Goal: Task Accomplishment & Management: Complete application form

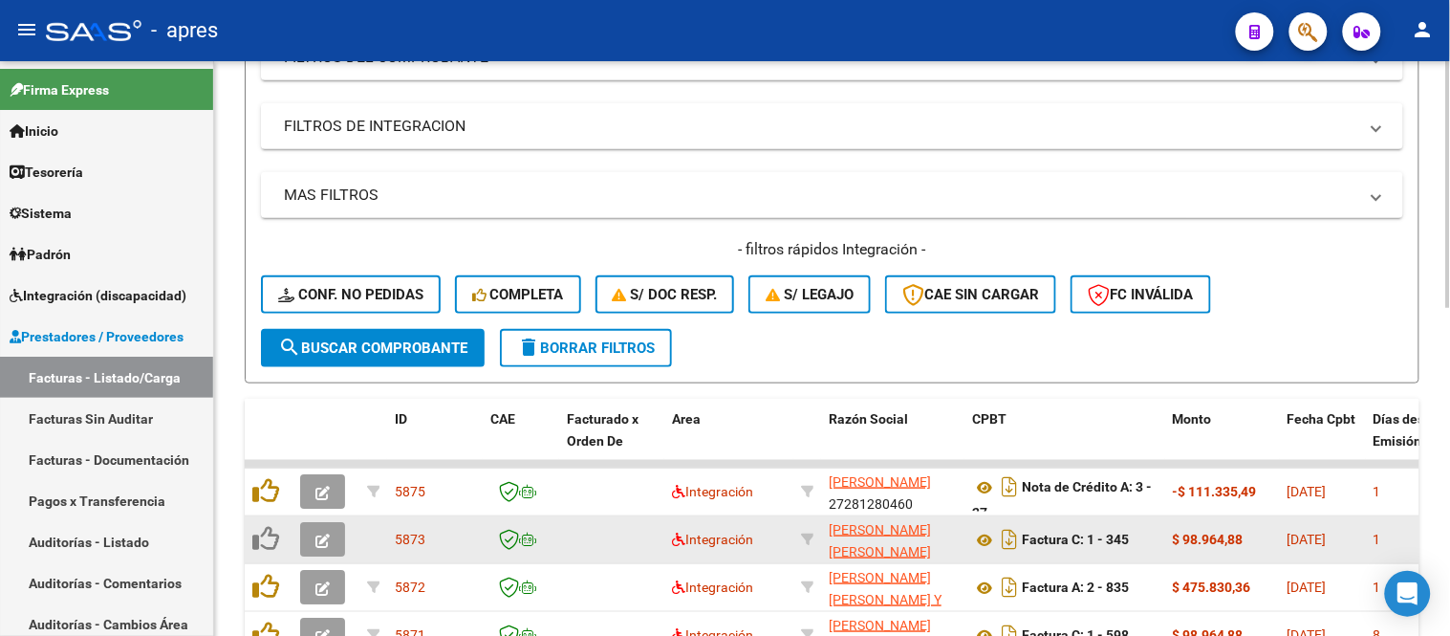
scroll to position [236, 0]
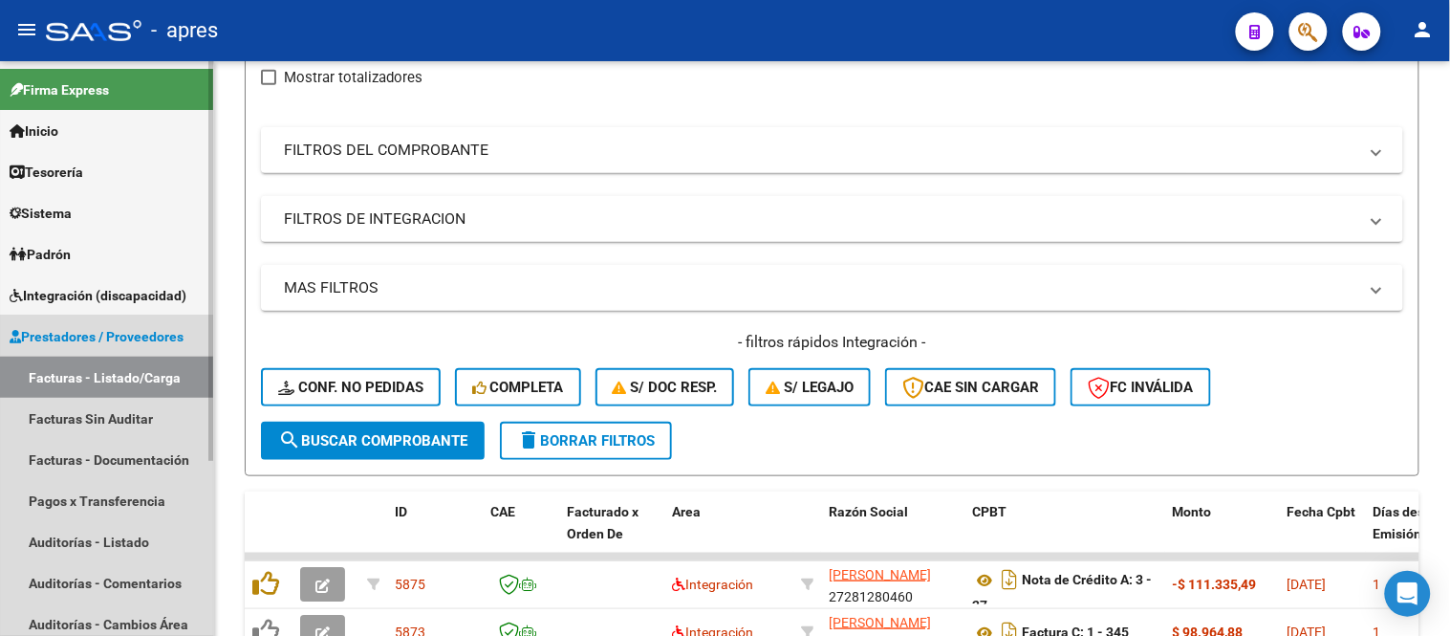
click at [168, 380] on link "Facturas - Listado/Carga" at bounding box center [106, 377] width 213 height 41
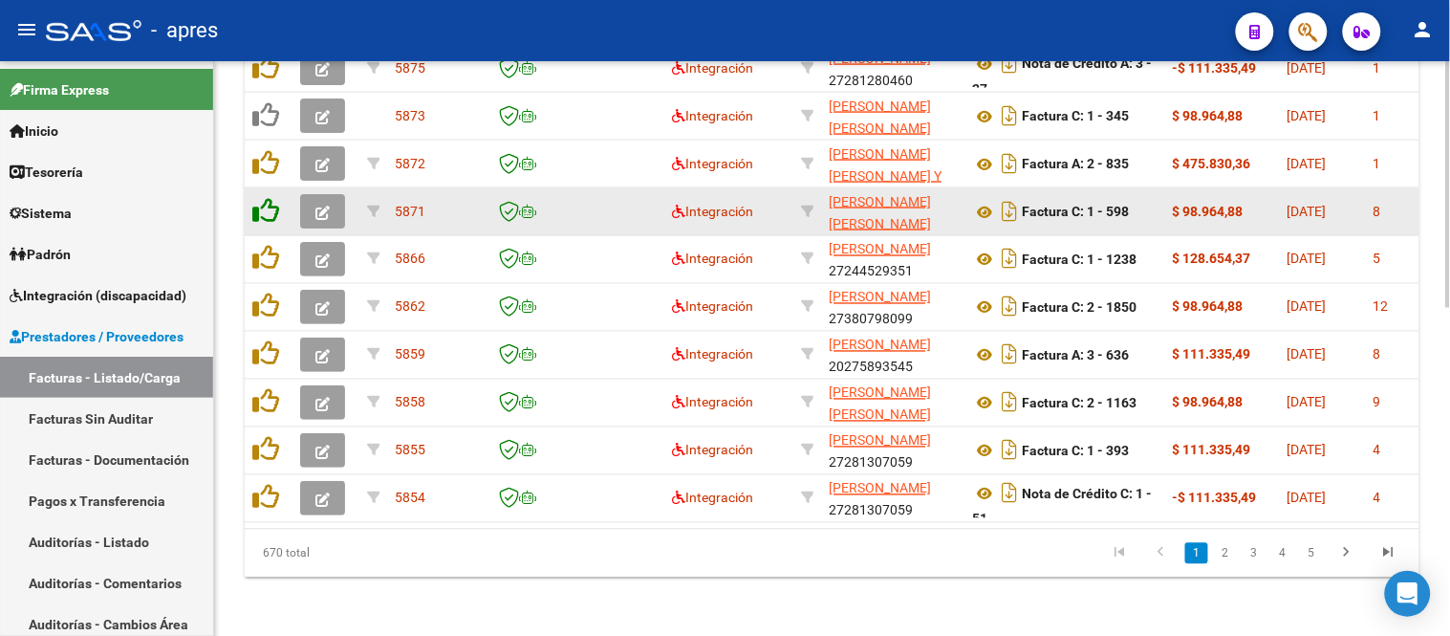
scroll to position [768, 0]
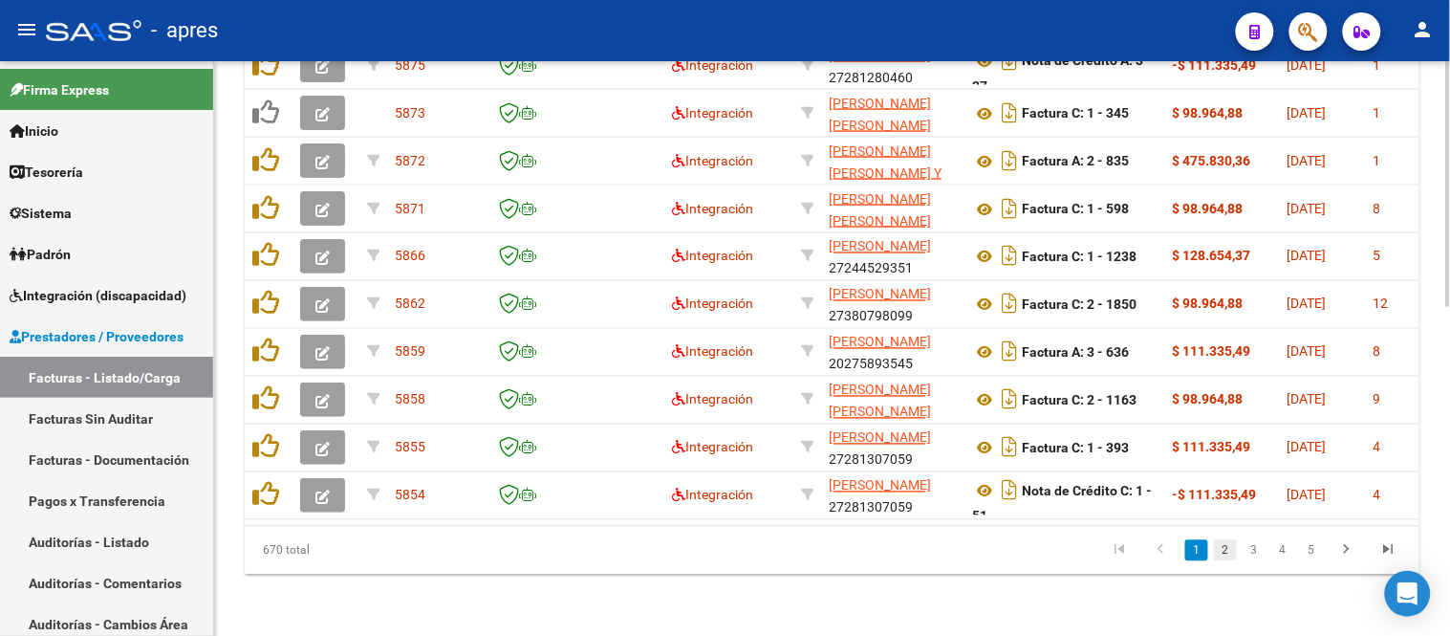
click at [1225, 555] on link "2" at bounding box center [1225, 550] width 23 height 21
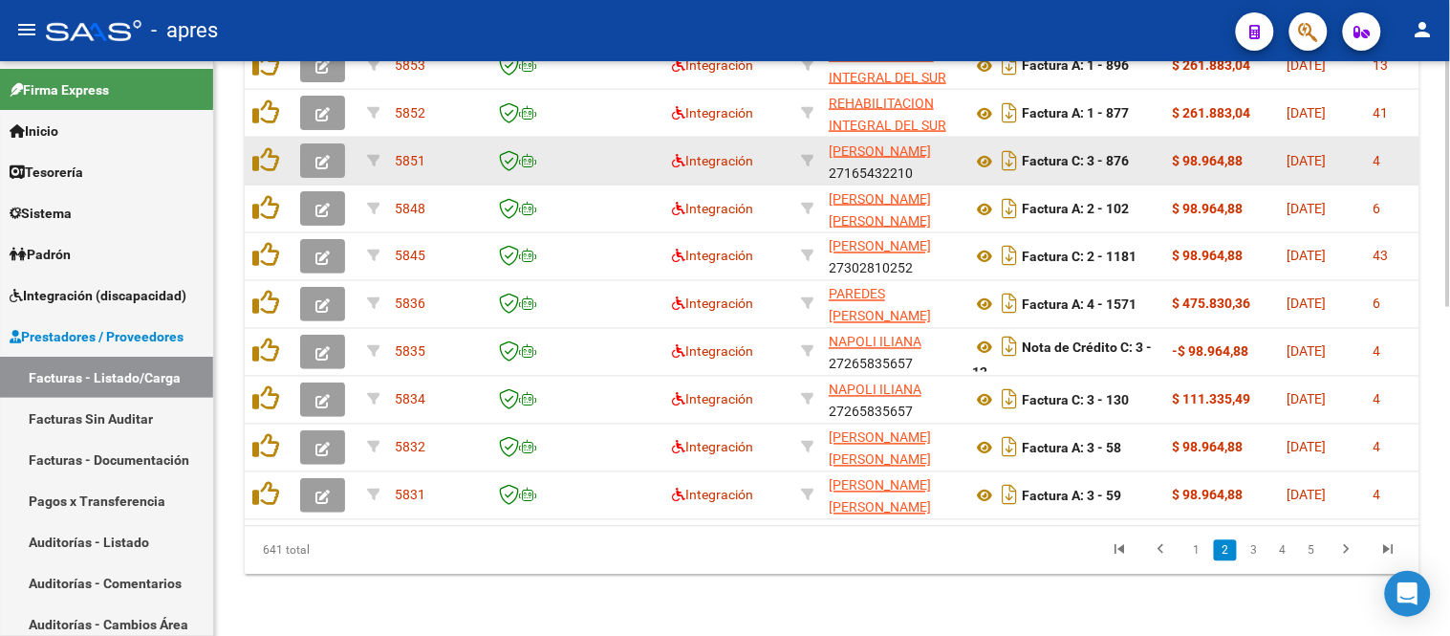
click at [323, 155] on icon "button" at bounding box center [323, 162] width 14 height 14
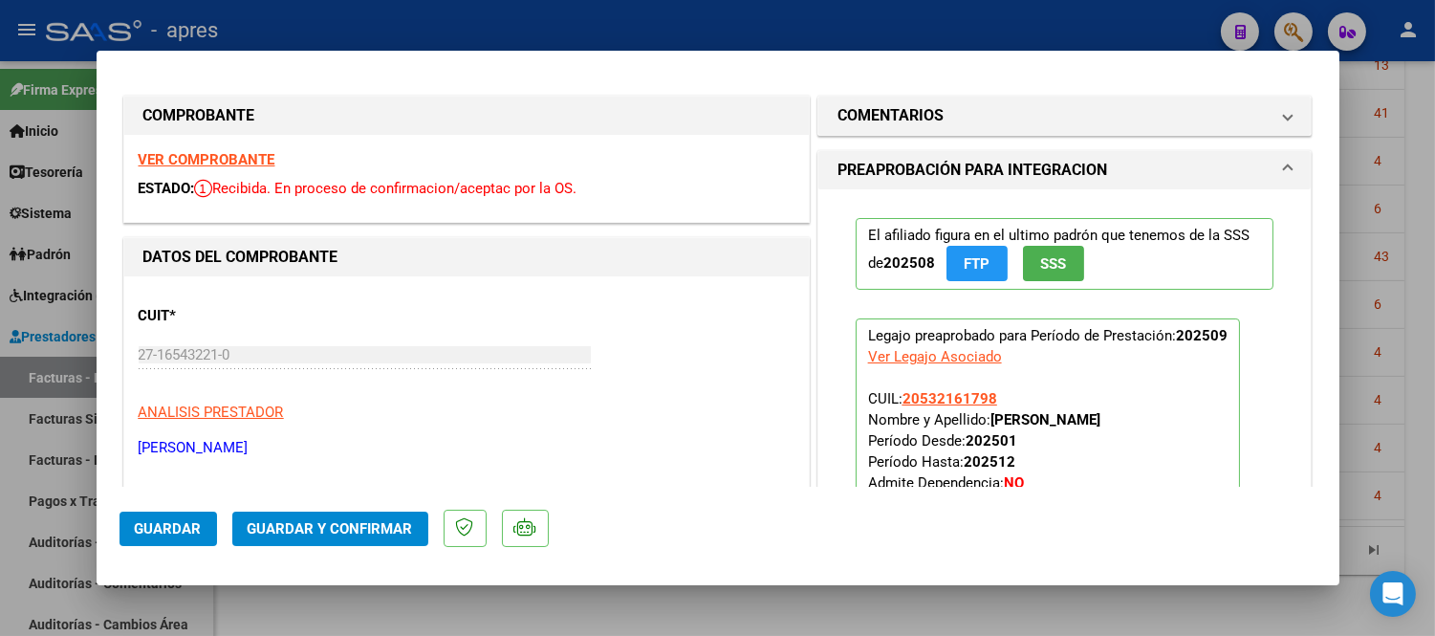
scroll to position [0, 0]
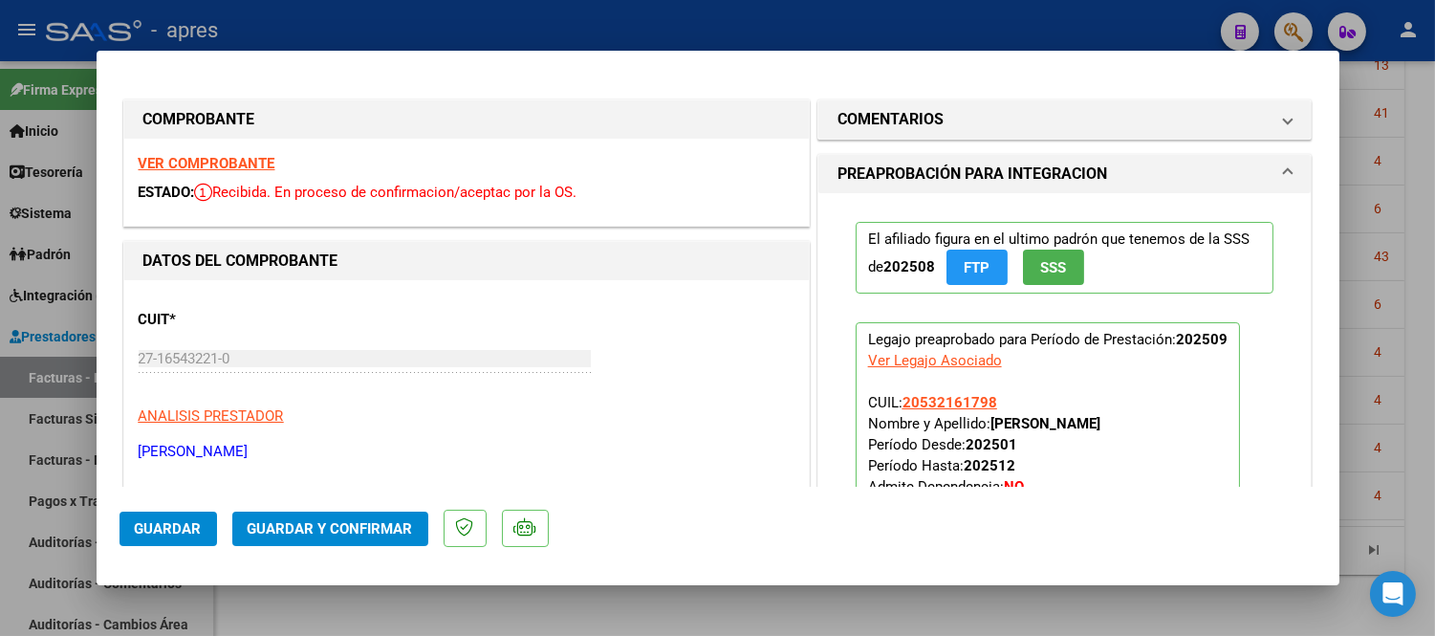
click at [265, 163] on strong "VER COMPROBANTE" at bounding box center [207, 163] width 137 height 17
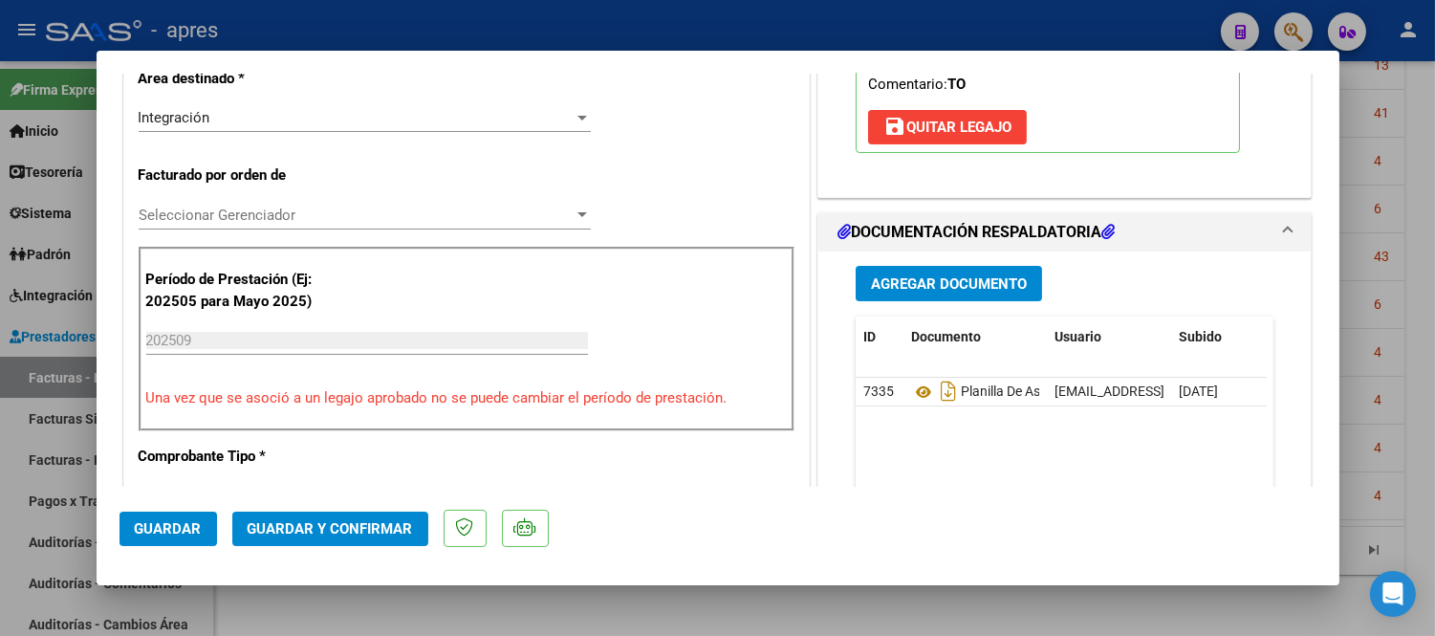
scroll to position [637, 0]
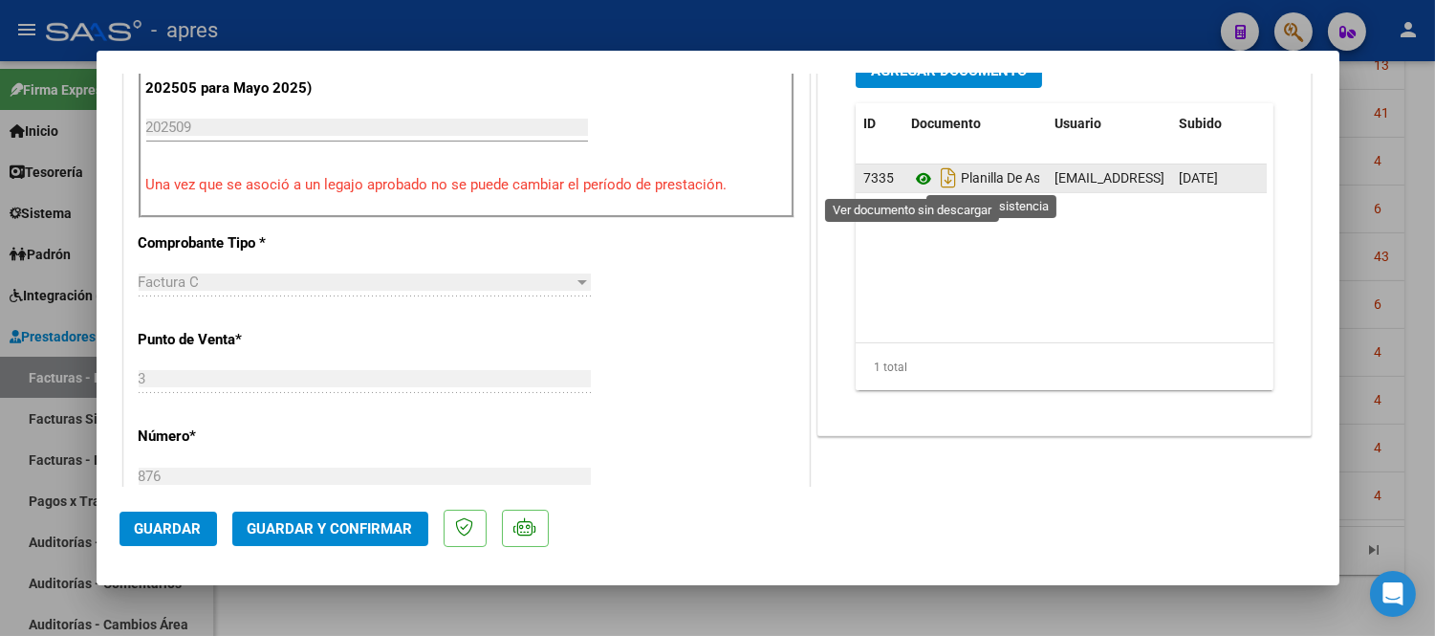
click at [914, 186] on icon at bounding box center [923, 178] width 25 height 23
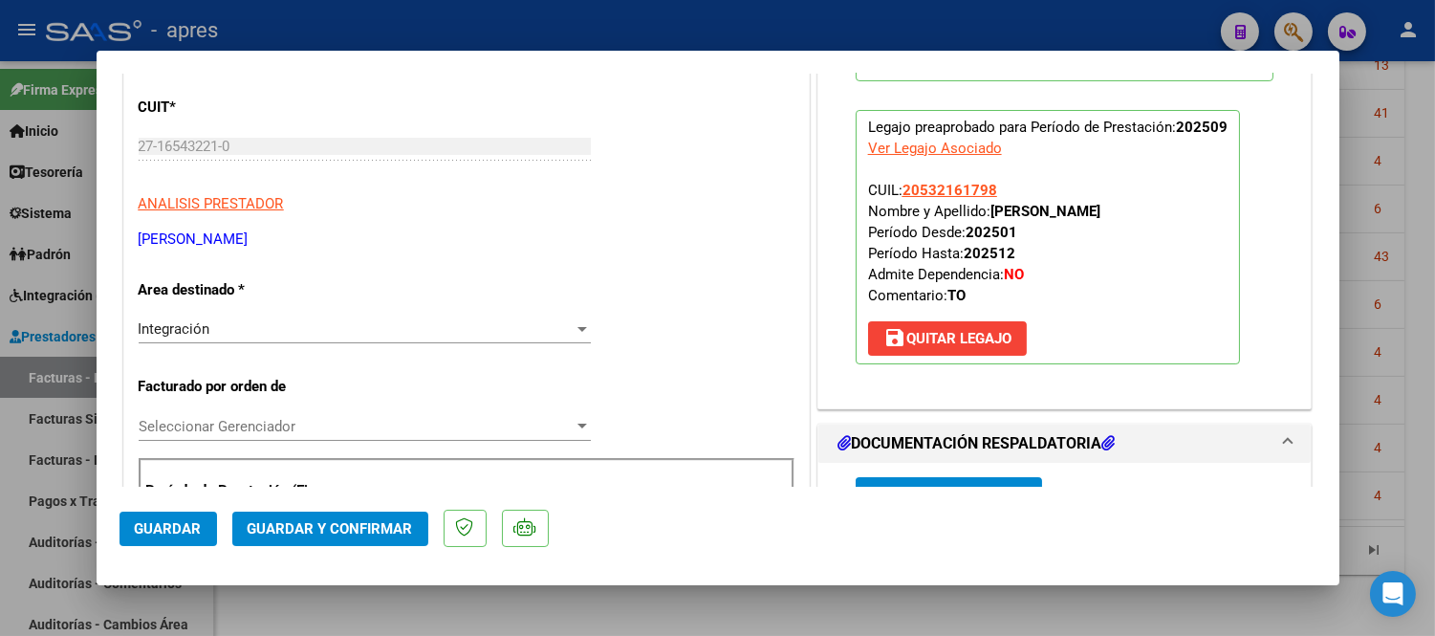
scroll to position [0, 0]
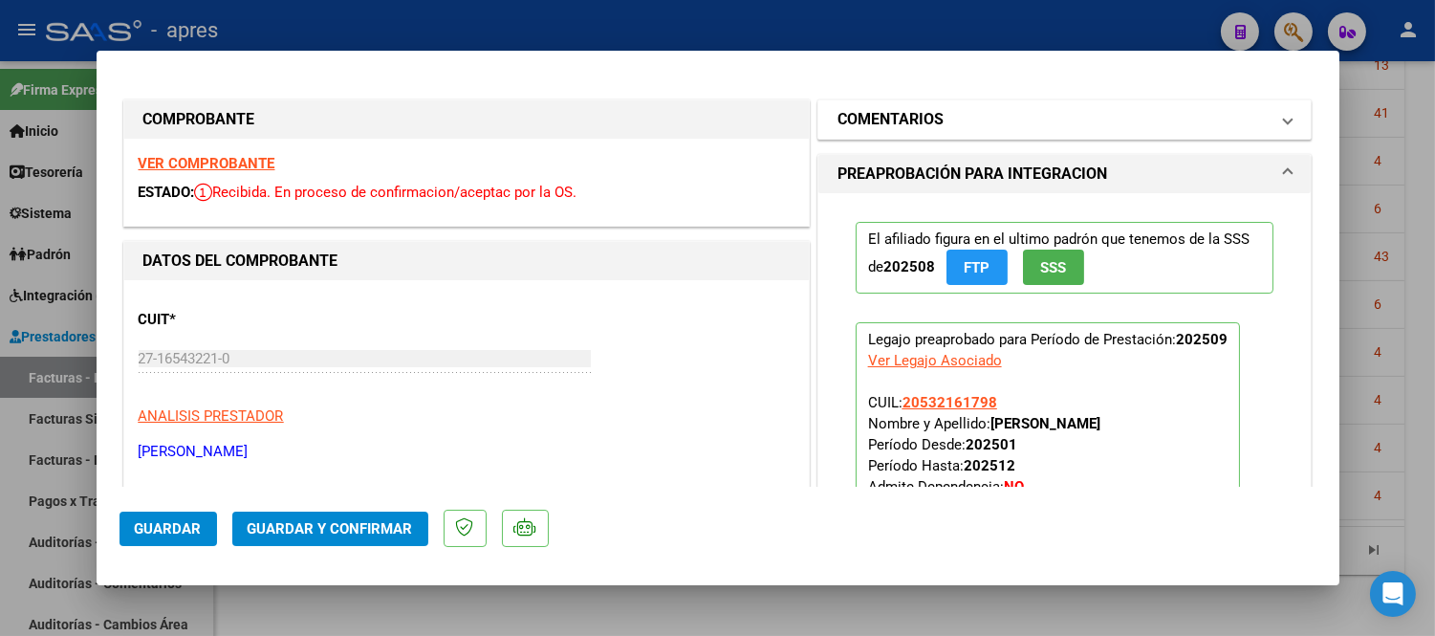
click at [1284, 120] on span at bounding box center [1288, 119] width 8 height 23
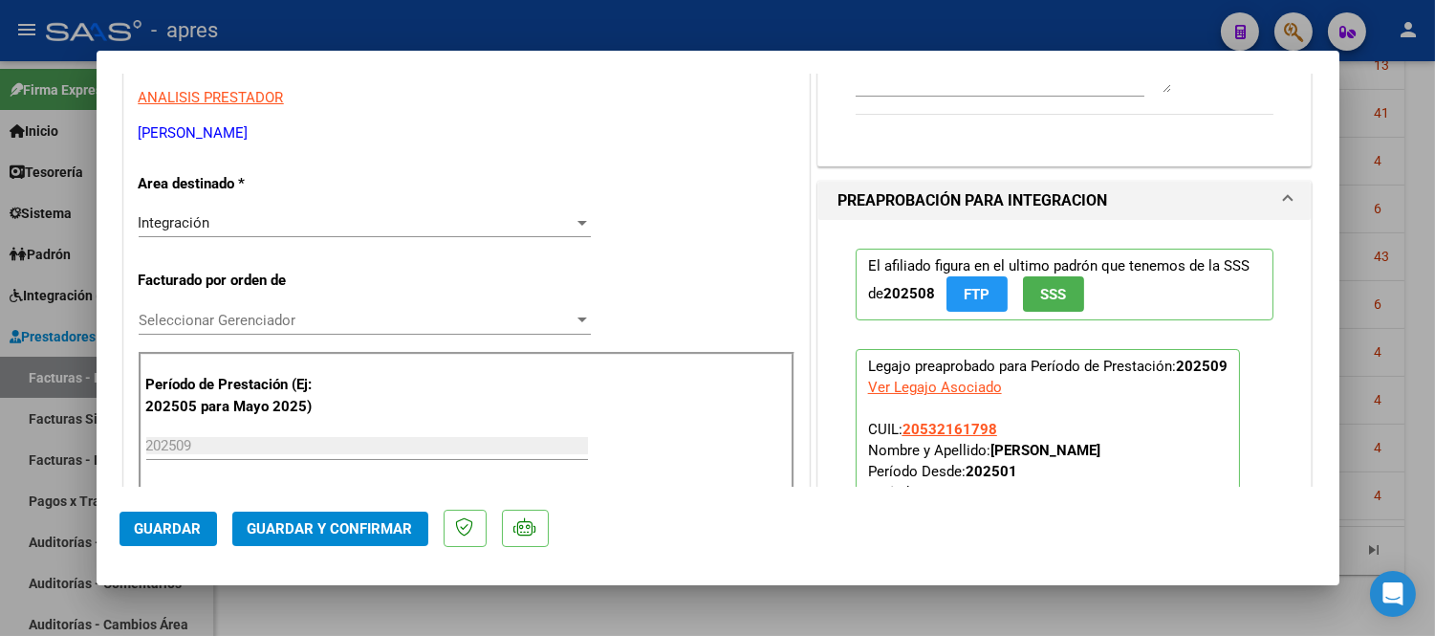
scroll to position [212, 0]
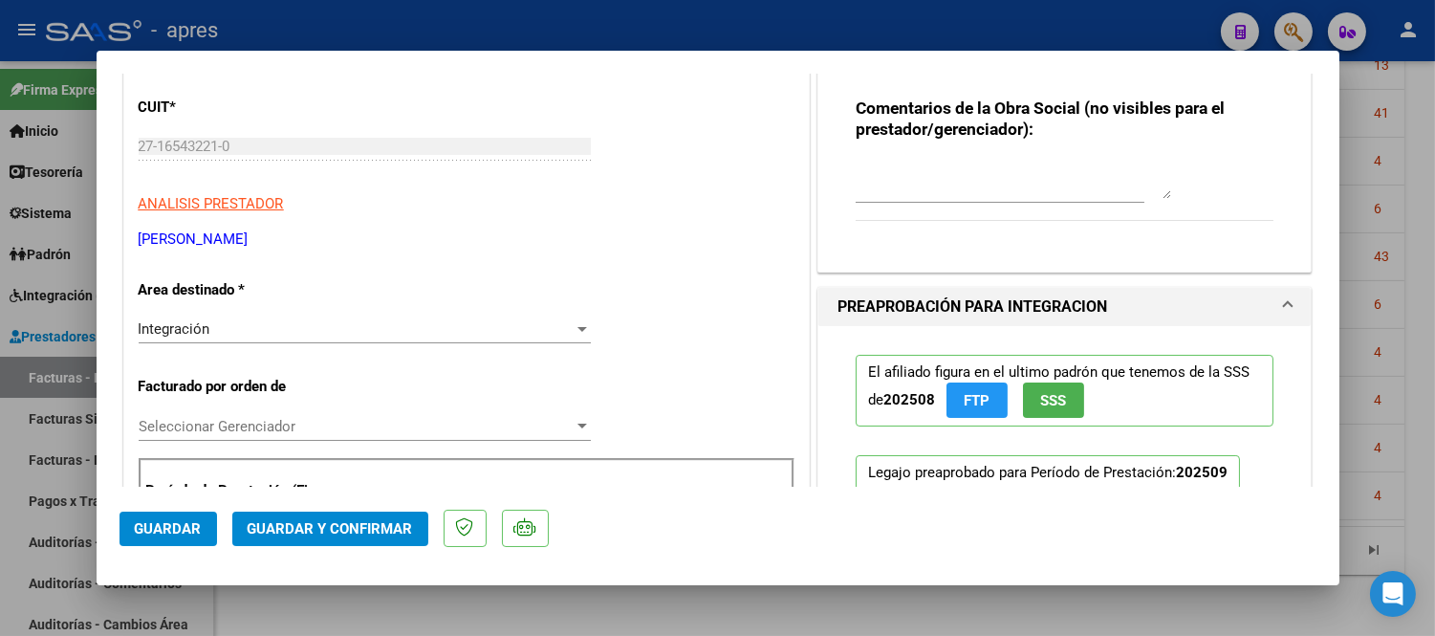
click at [959, 199] on div at bounding box center [1014, 180] width 316 height 46
type textarea "S"
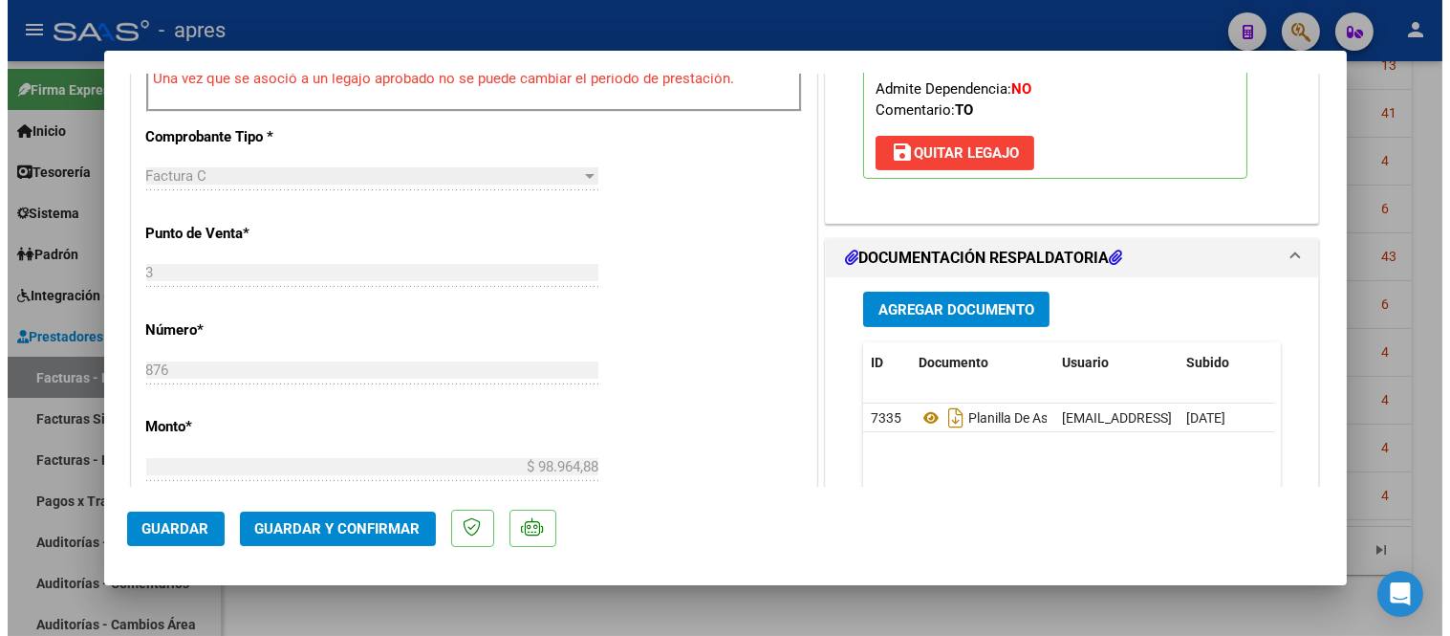
scroll to position [956, 0]
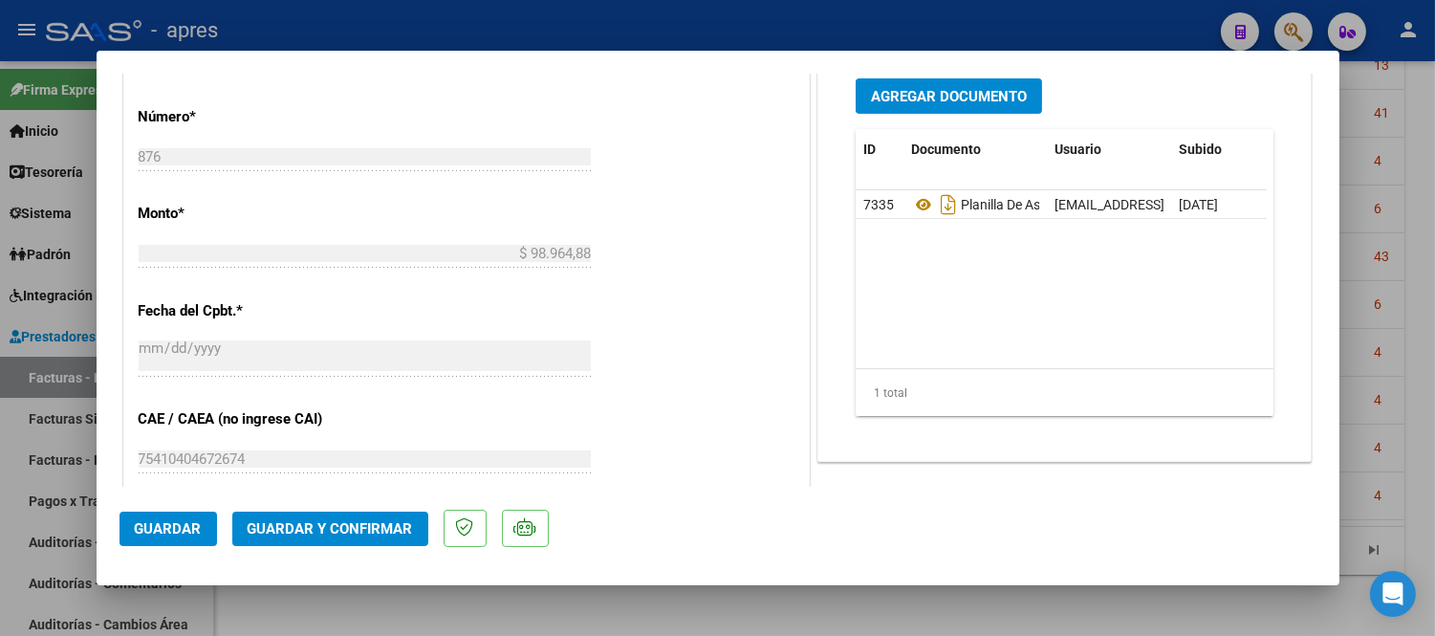
click at [20, 533] on div at bounding box center [717, 318] width 1435 height 636
type input "$ 0,00"
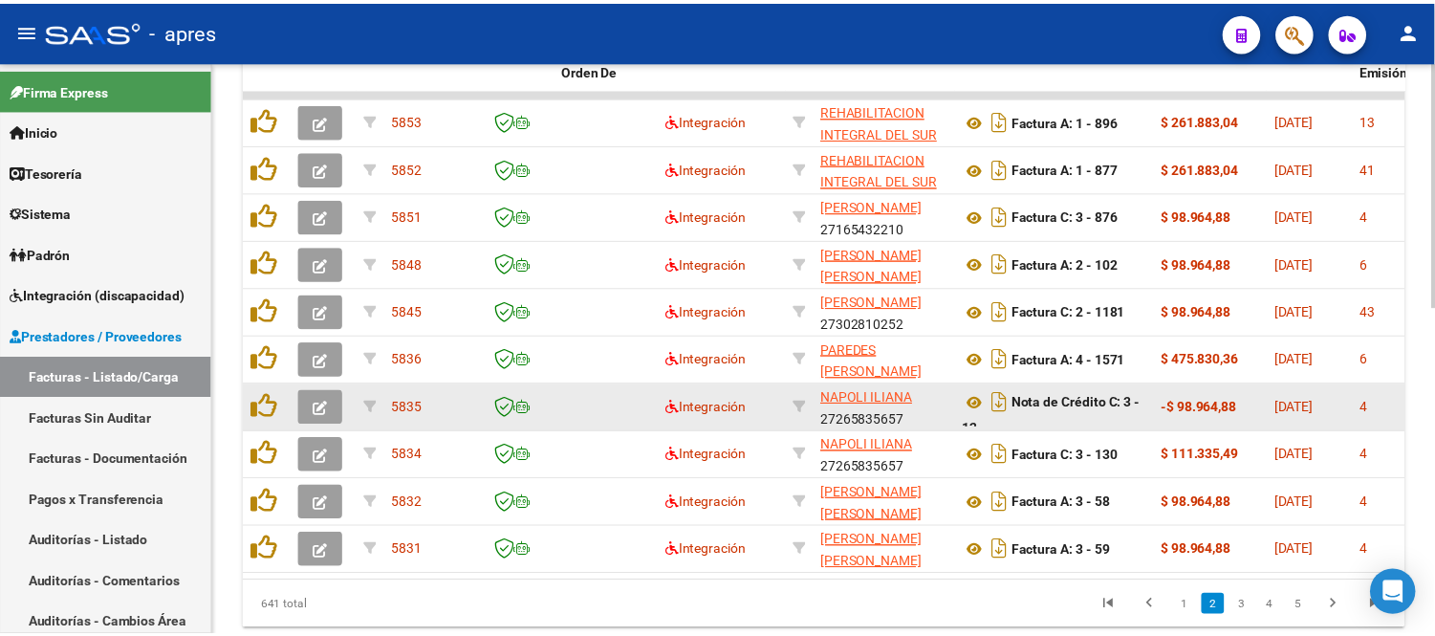
scroll to position [768, 0]
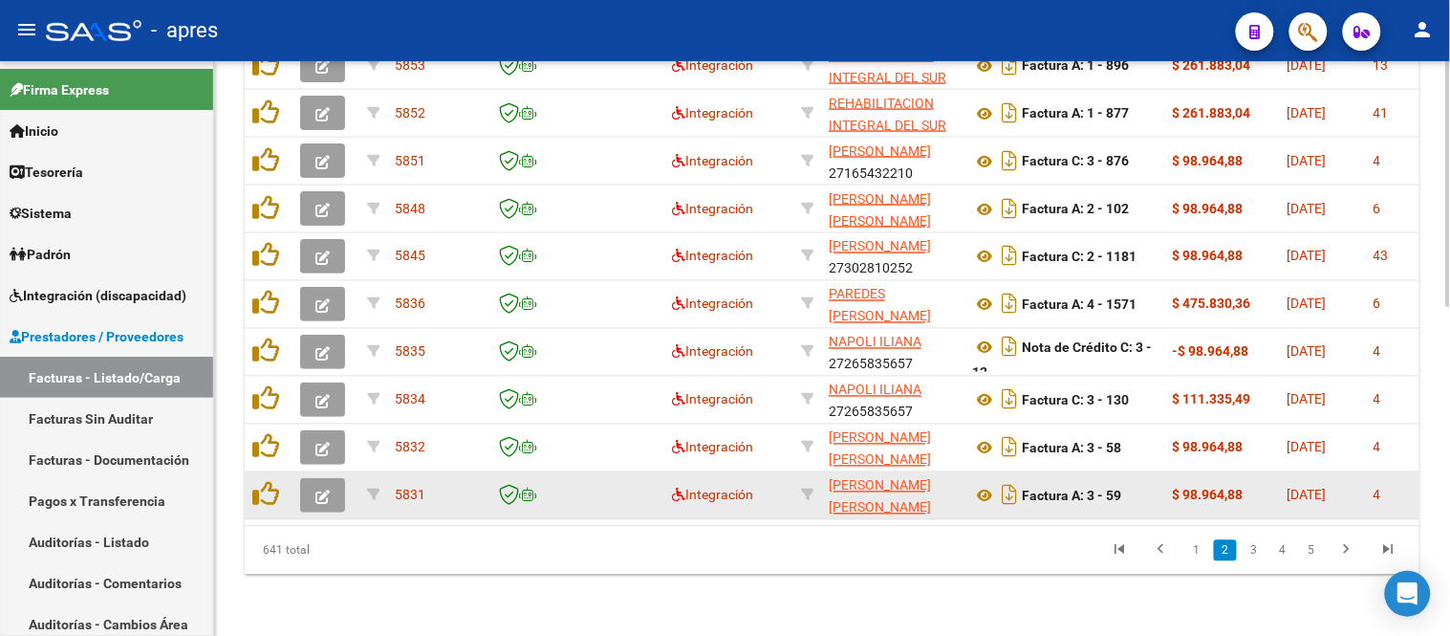
click at [308, 478] on button "button" at bounding box center [322, 495] width 45 height 34
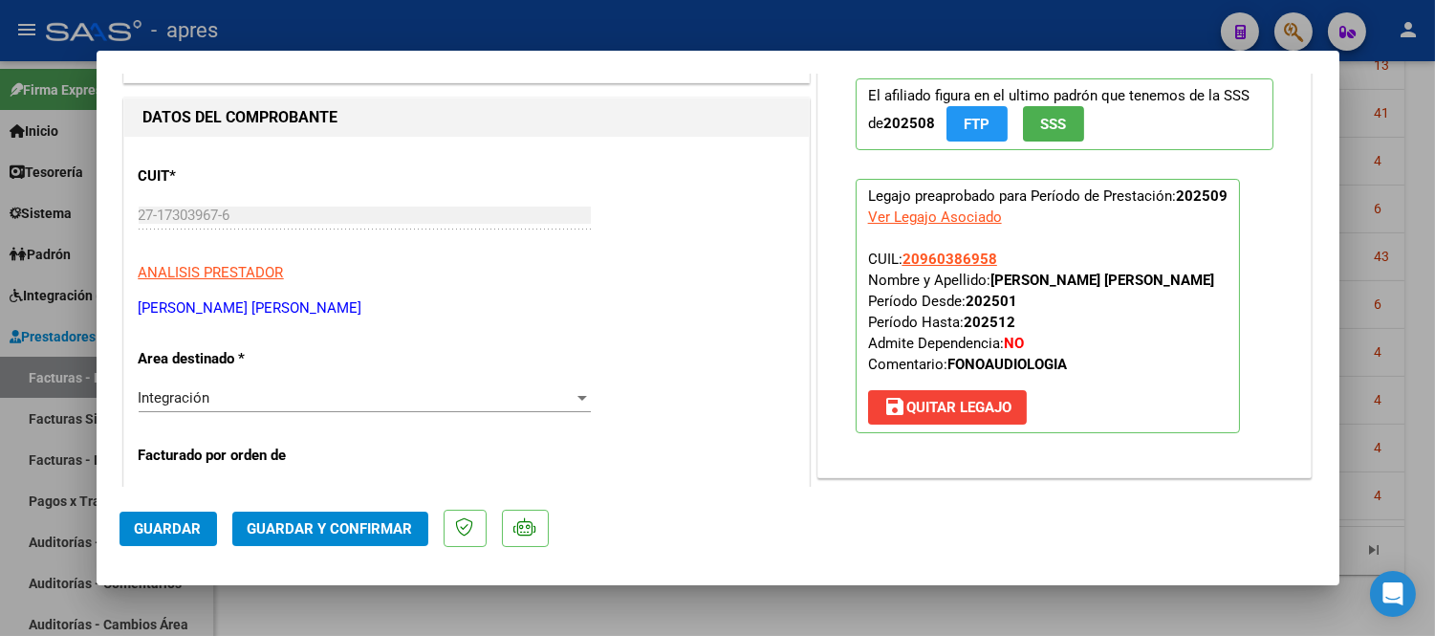
scroll to position [0, 0]
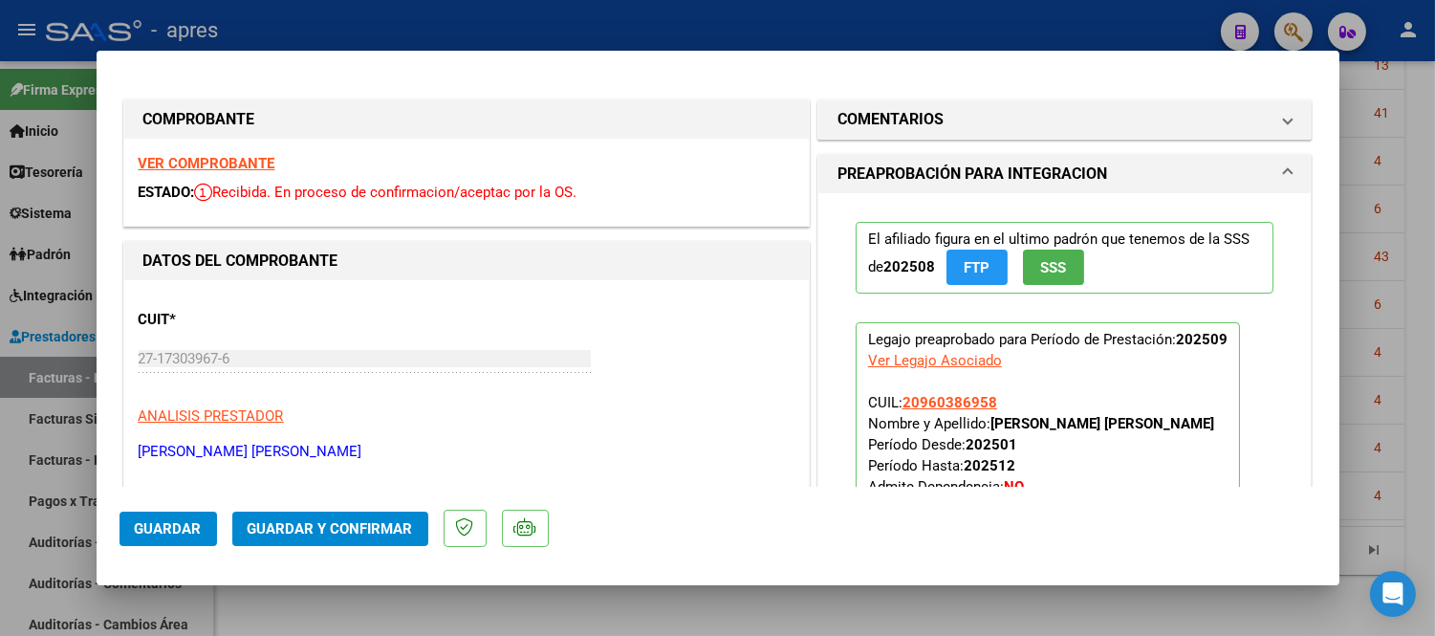
click at [216, 153] on div "VER COMPROBANTE ESTADO: Recibida. En proceso de confirmacion/aceptac por la OS." at bounding box center [466, 182] width 685 height 87
click at [252, 164] on strong "VER COMPROBANTE" at bounding box center [207, 163] width 137 height 17
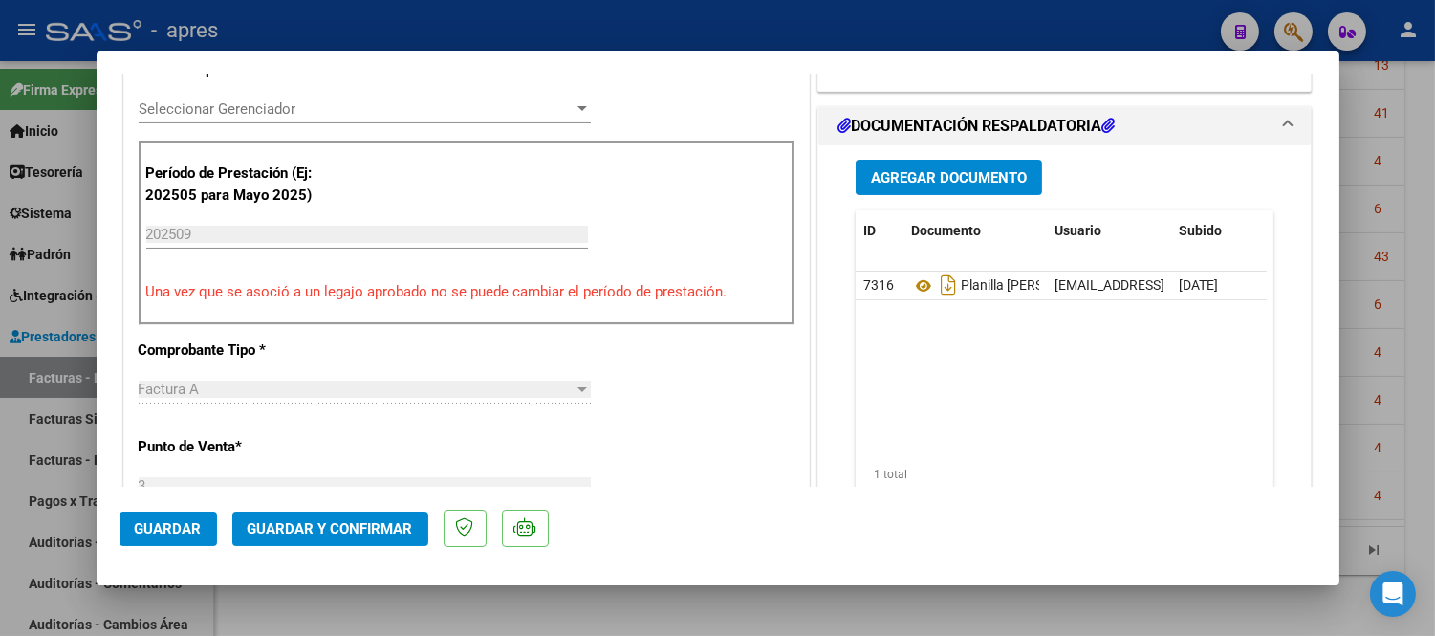
scroll to position [531, 0]
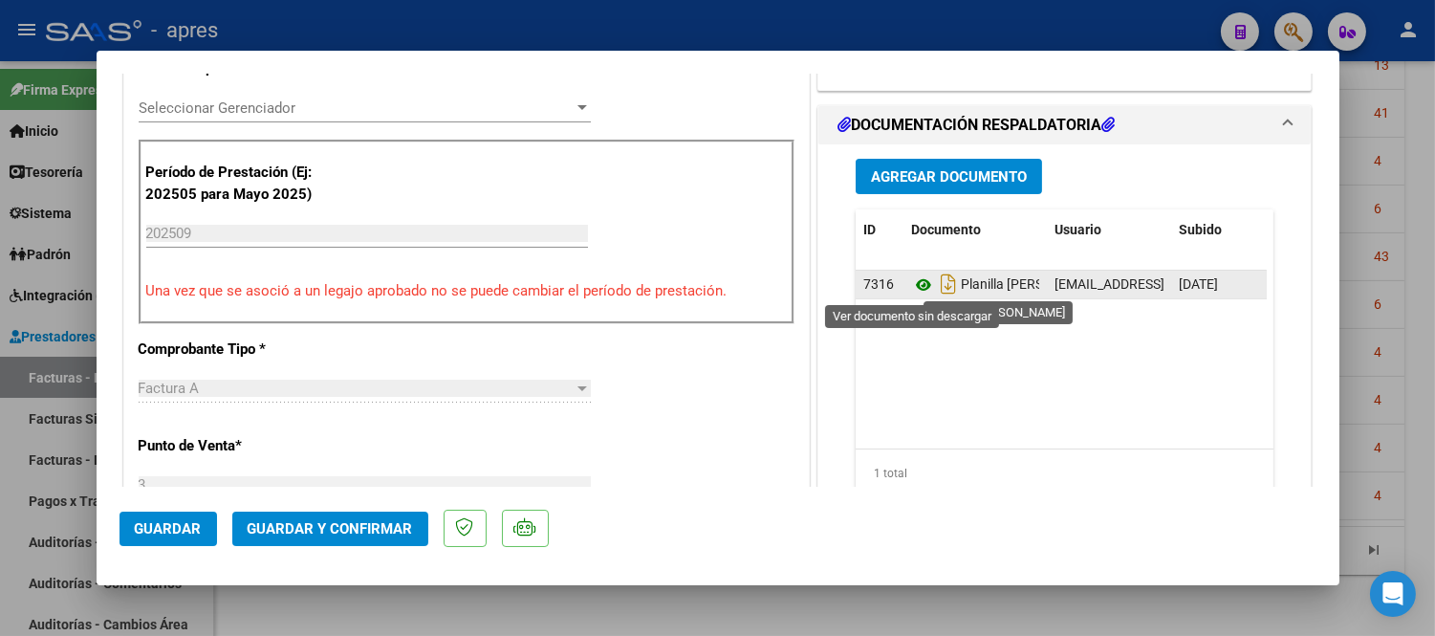
click at [918, 278] on icon at bounding box center [923, 284] width 25 height 23
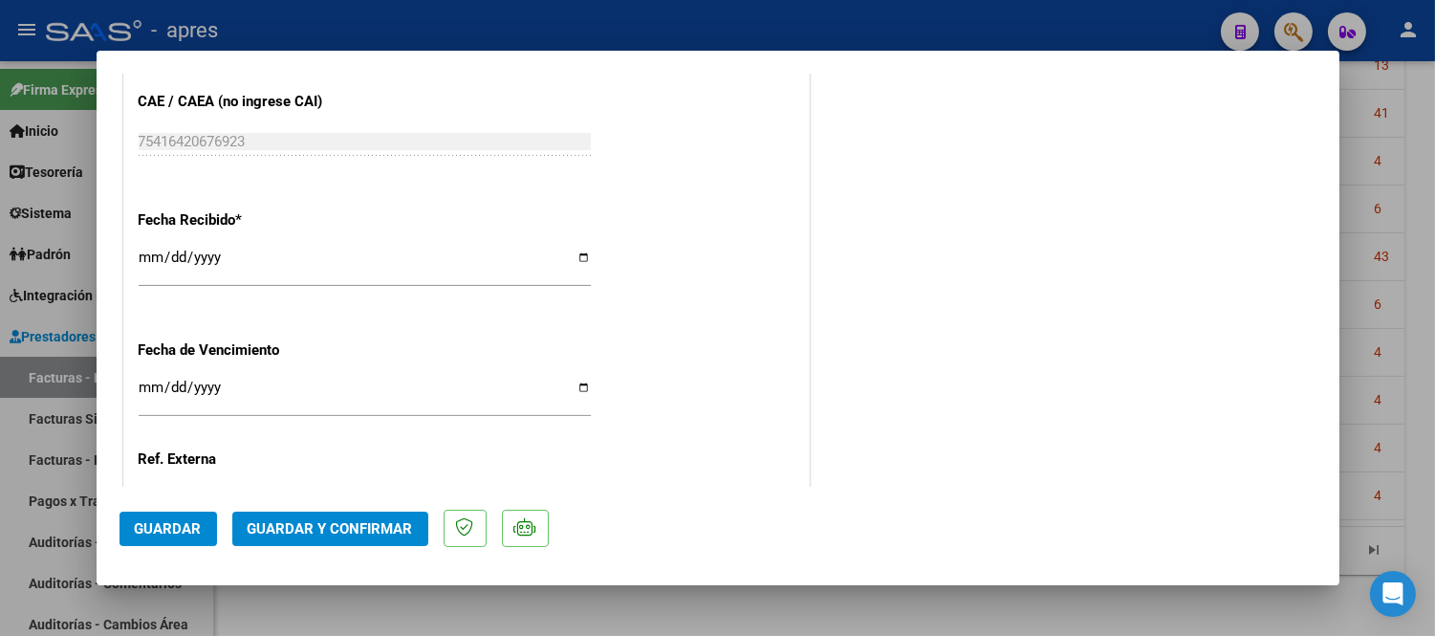
scroll to position [1381, 0]
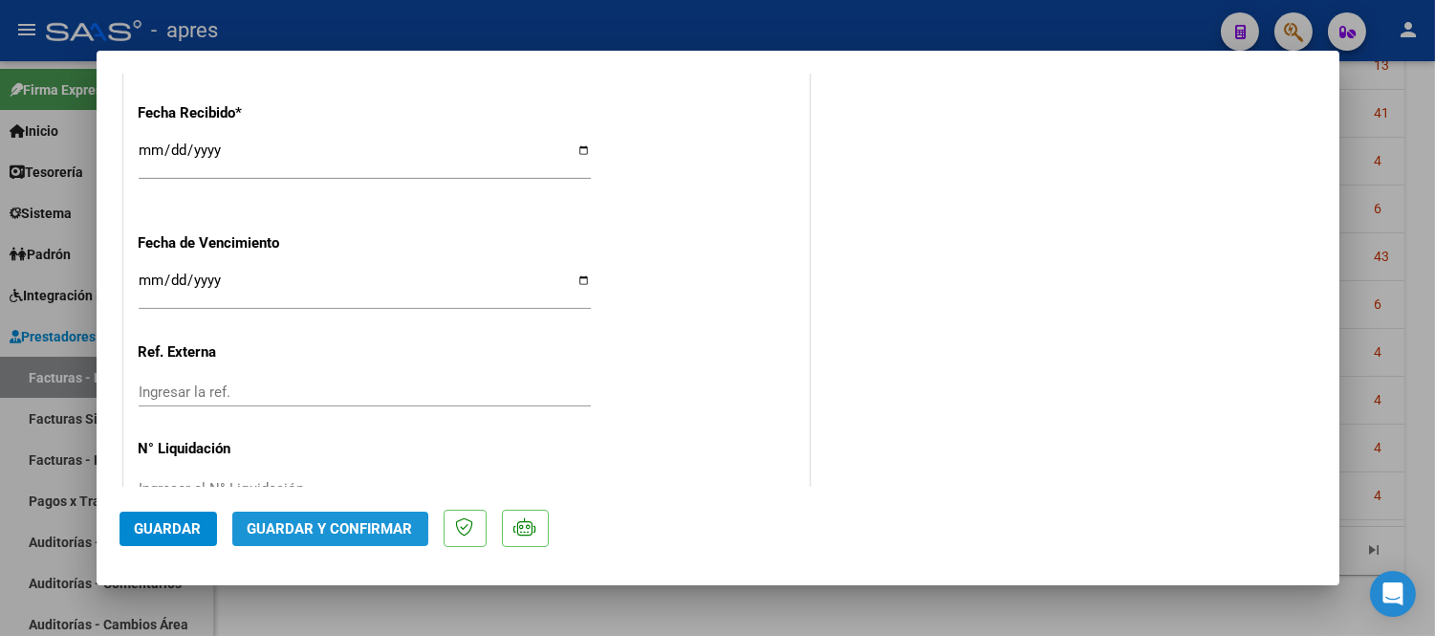
click at [314, 536] on span "Guardar y Confirmar" at bounding box center [330, 528] width 165 height 17
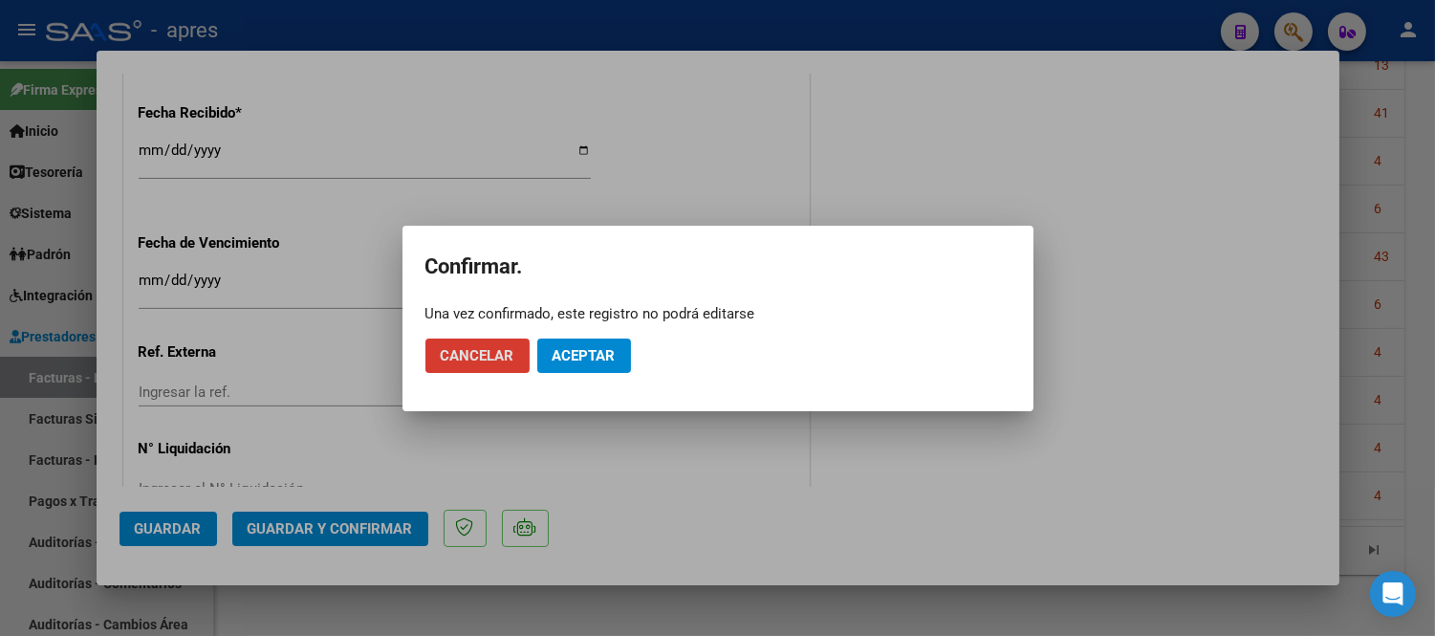
click at [580, 357] on span "Aceptar" at bounding box center [584, 355] width 63 height 17
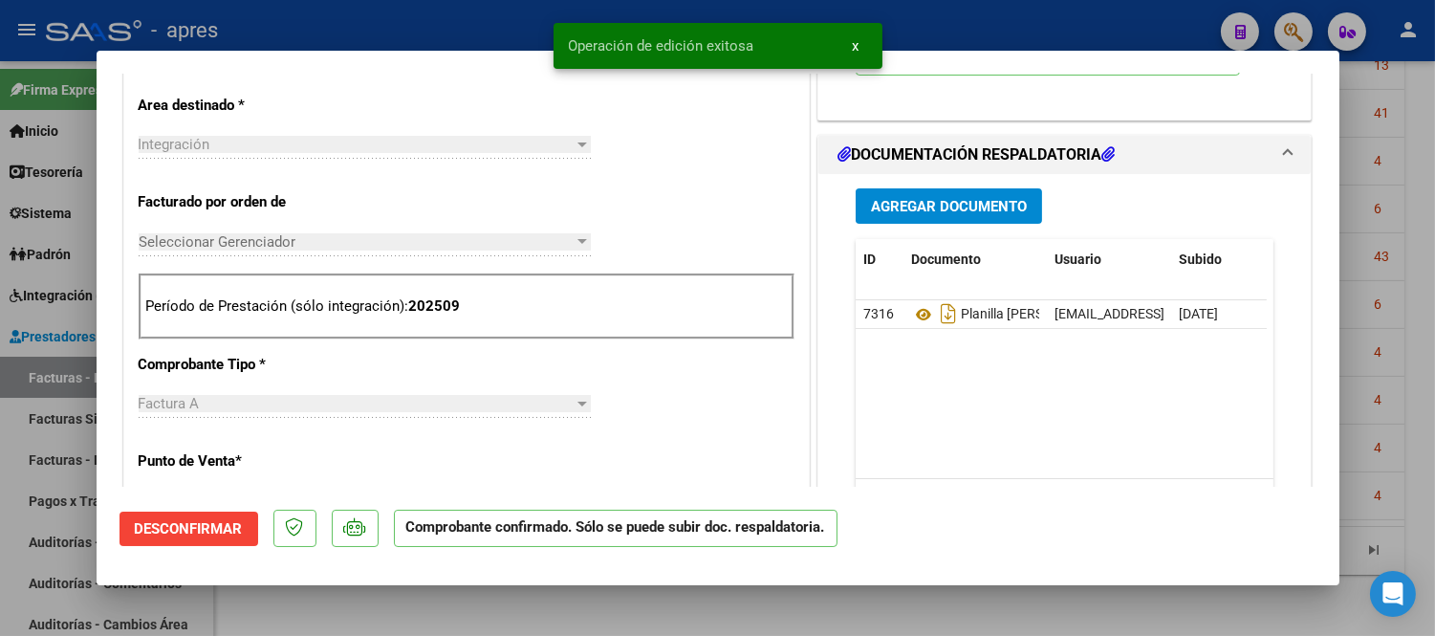
scroll to position [306, 0]
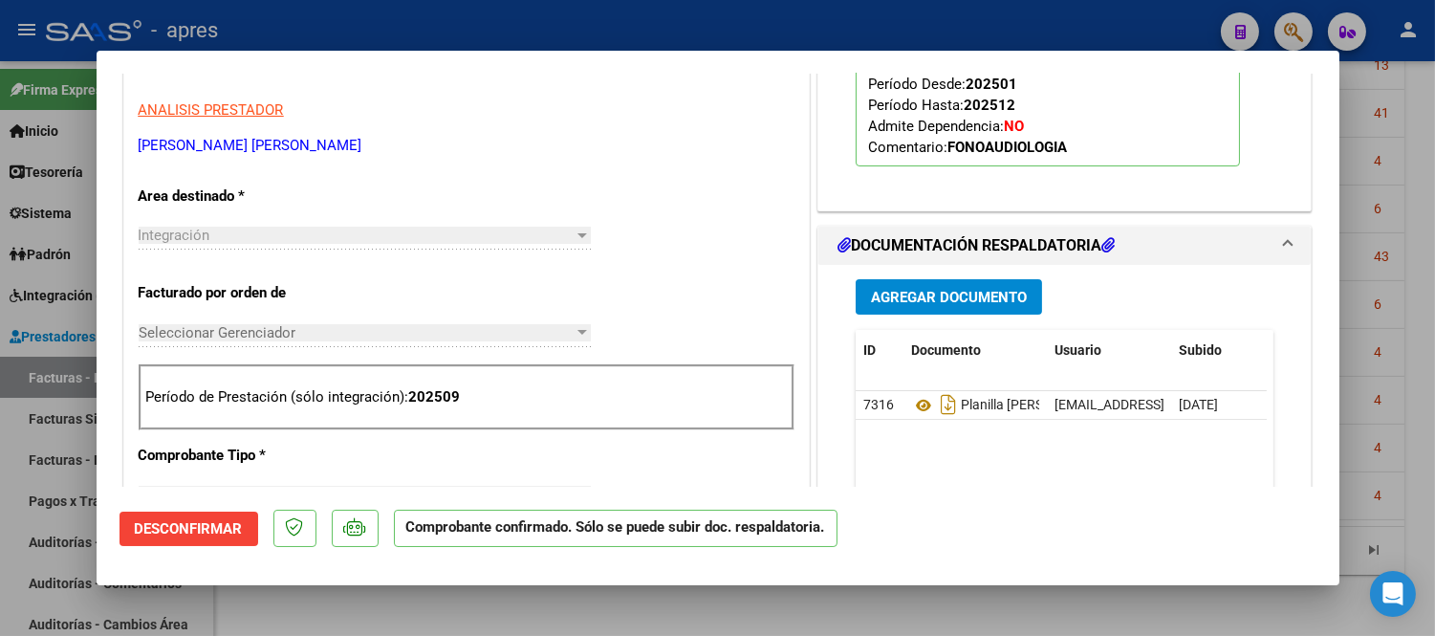
click at [546, 581] on mat-dialog-container "COMPROBANTE VER COMPROBANTE ESTADO: El comprobante fue aceptado por la obra soc…" at bounding box center [718, 318] width 1243 height 534
click at [545, 615] on div at bounding box center [717, 318] width 1435 height 636
type input "$ 0,00"
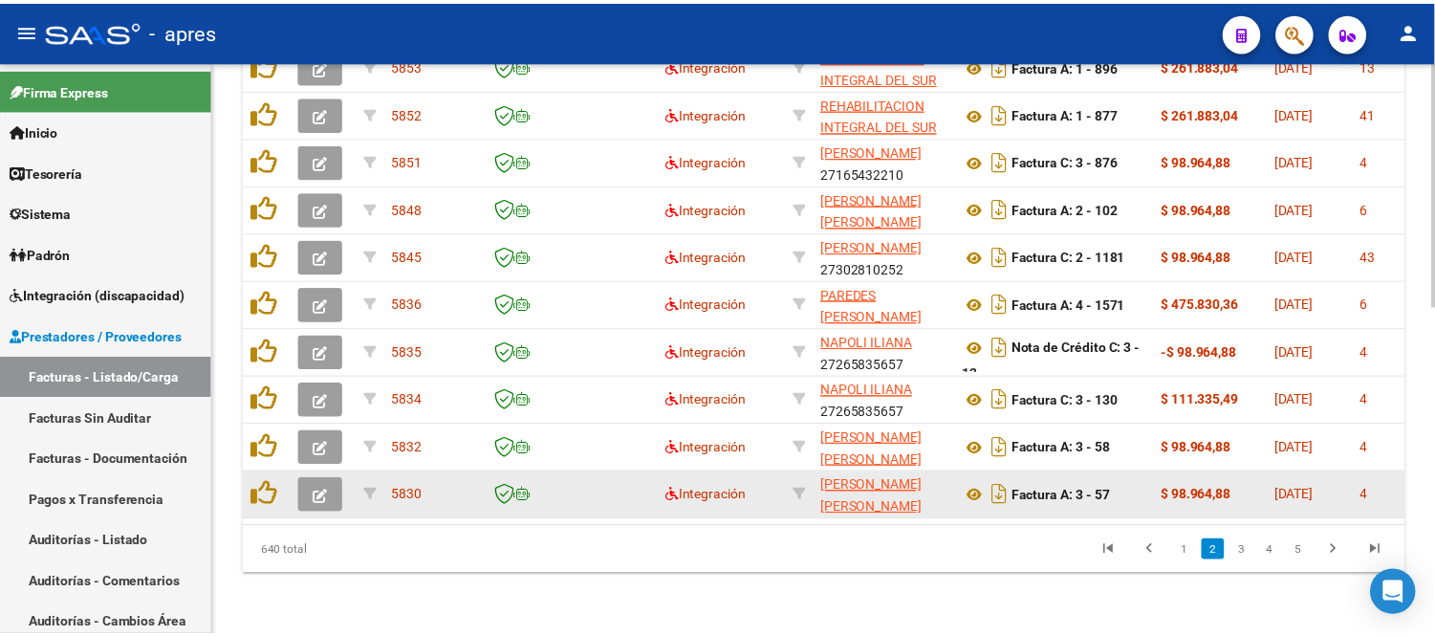
scroll to position [768, 0]
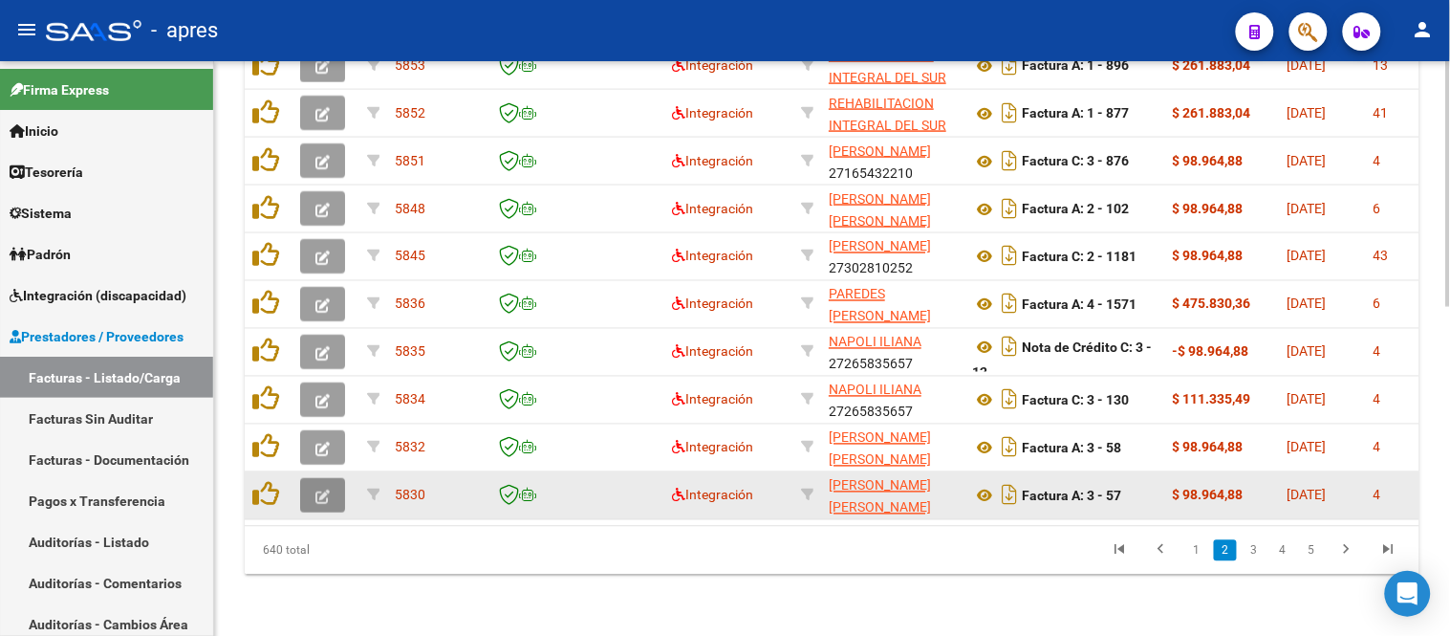
click at [302, 494] on button "button" at bounding box center [322, 495] width 45 height 34
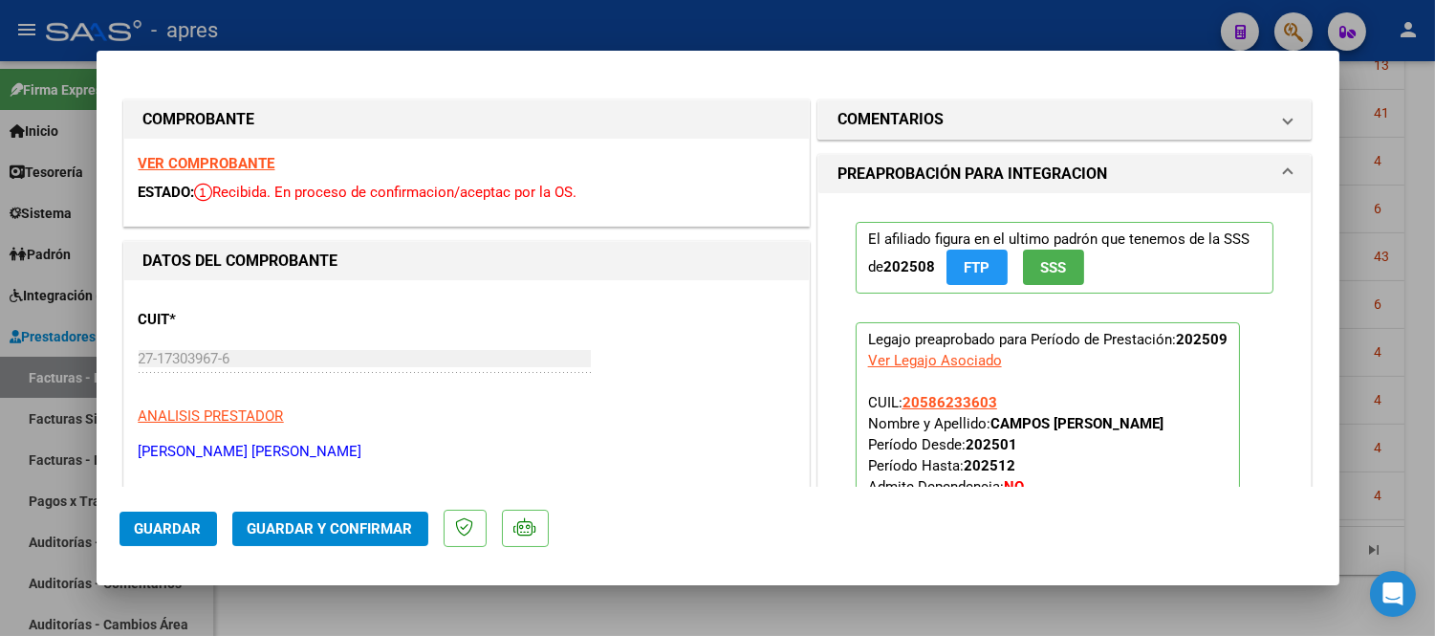
click at [266, 164] on strong "VER COMPROBANTE" at bounding box center [207, 163] width 137 height 17
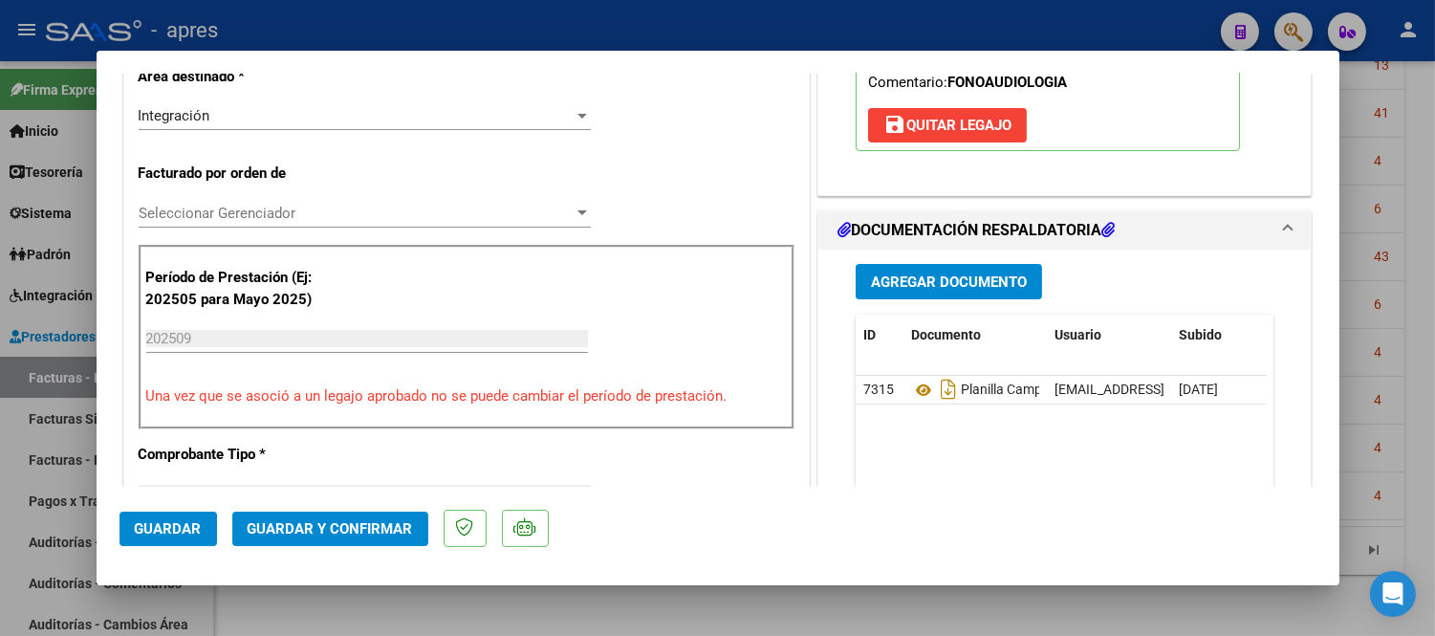
scroll to position [637, 0]
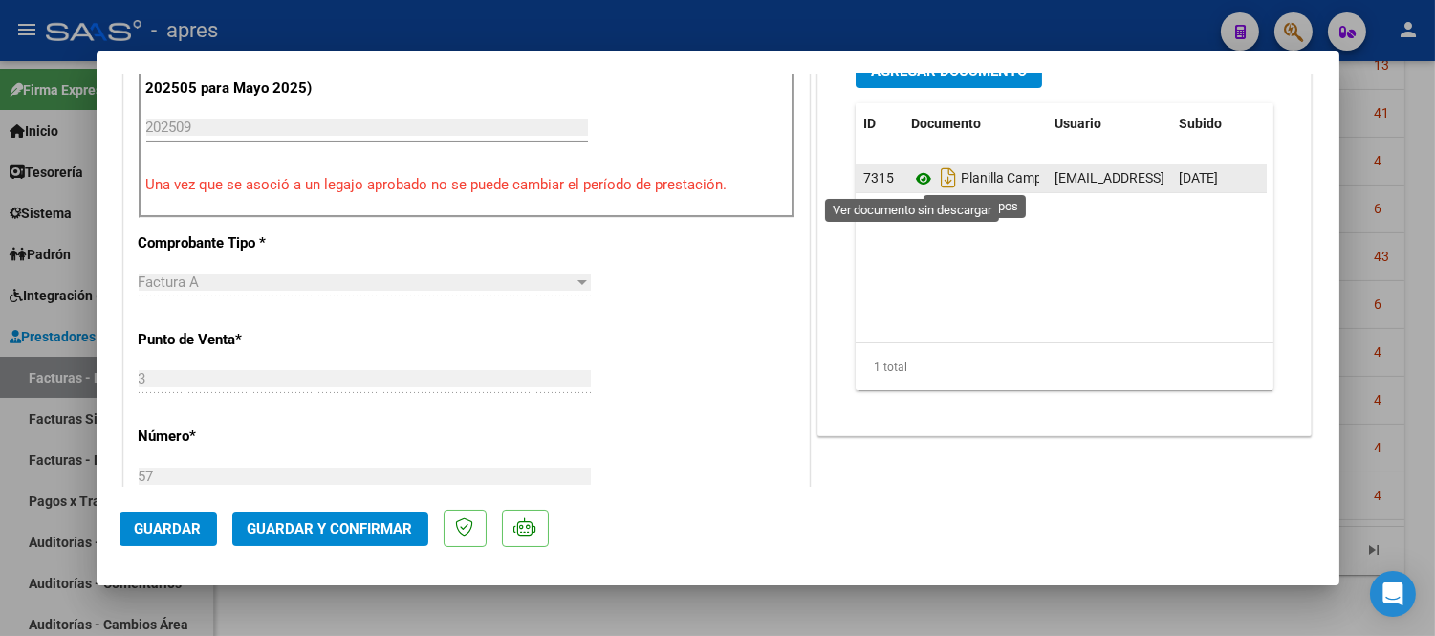
click at [913, 185] on icon at bounding box center [923, 178] width 25 height 23
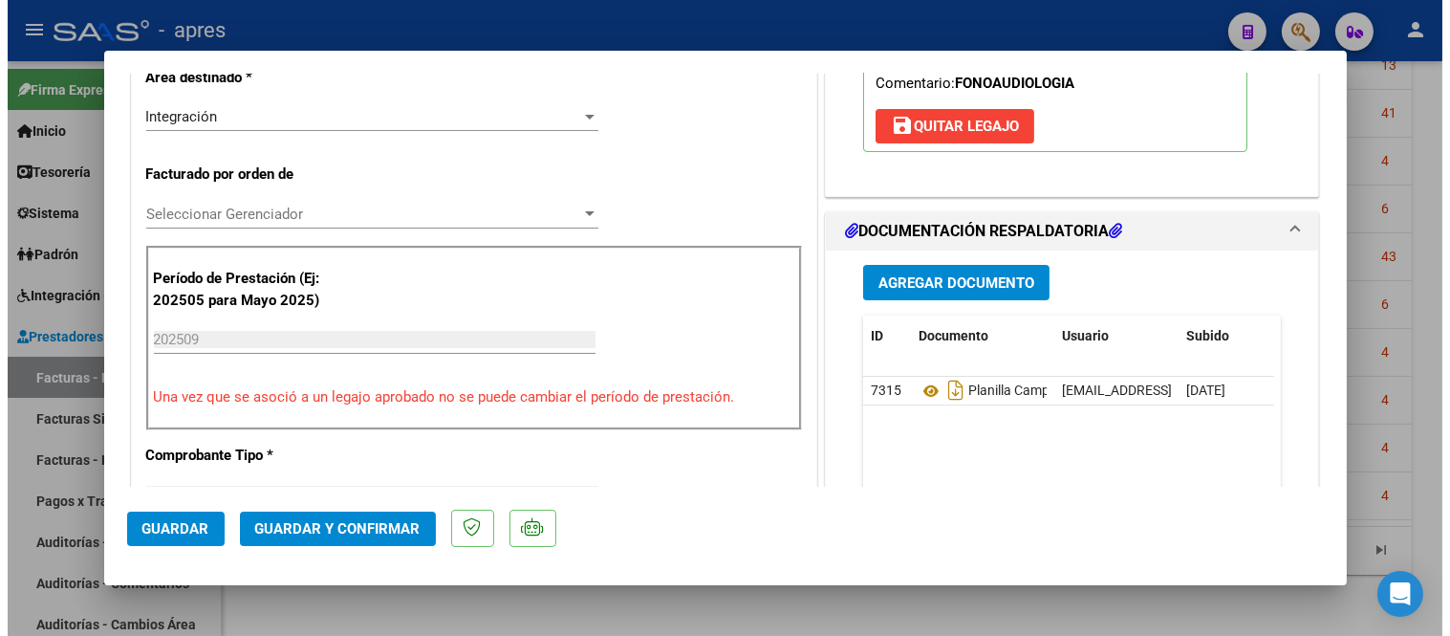
scroll to position [158, 0]
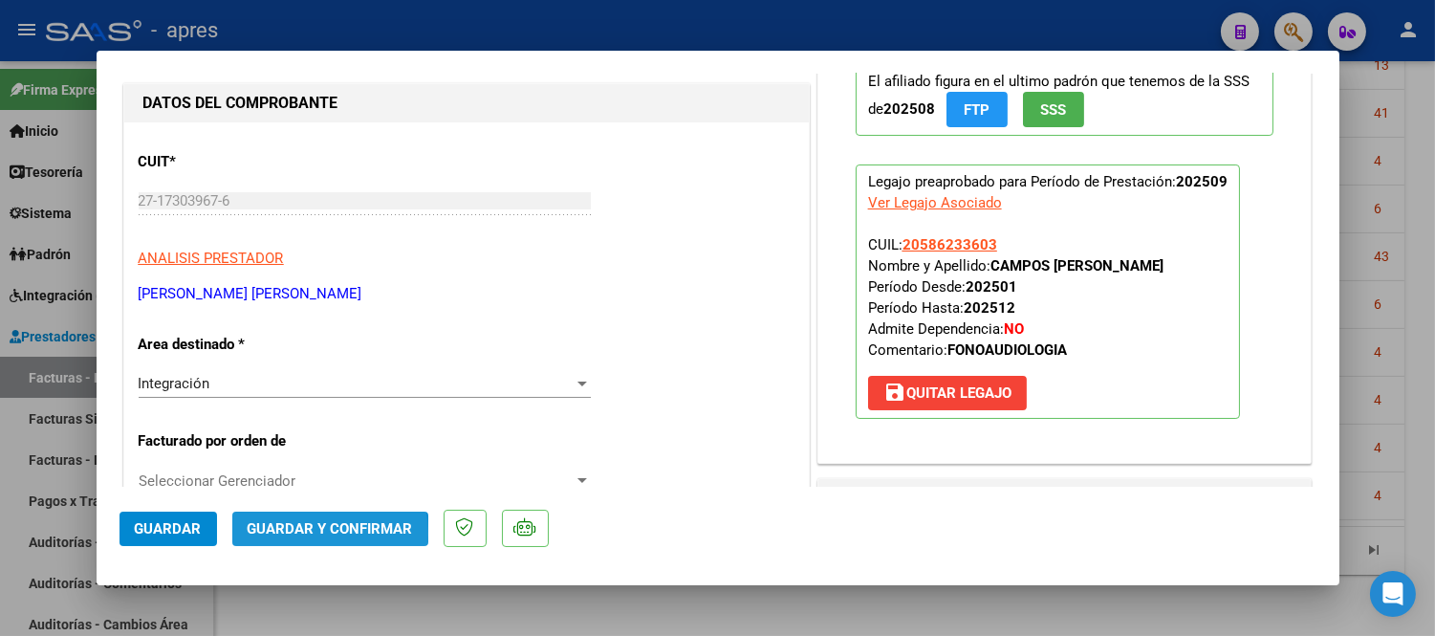
click at [300, 533] on span "Guardar y Confirmar" at bounding box center [330, 528] width 165 height 17
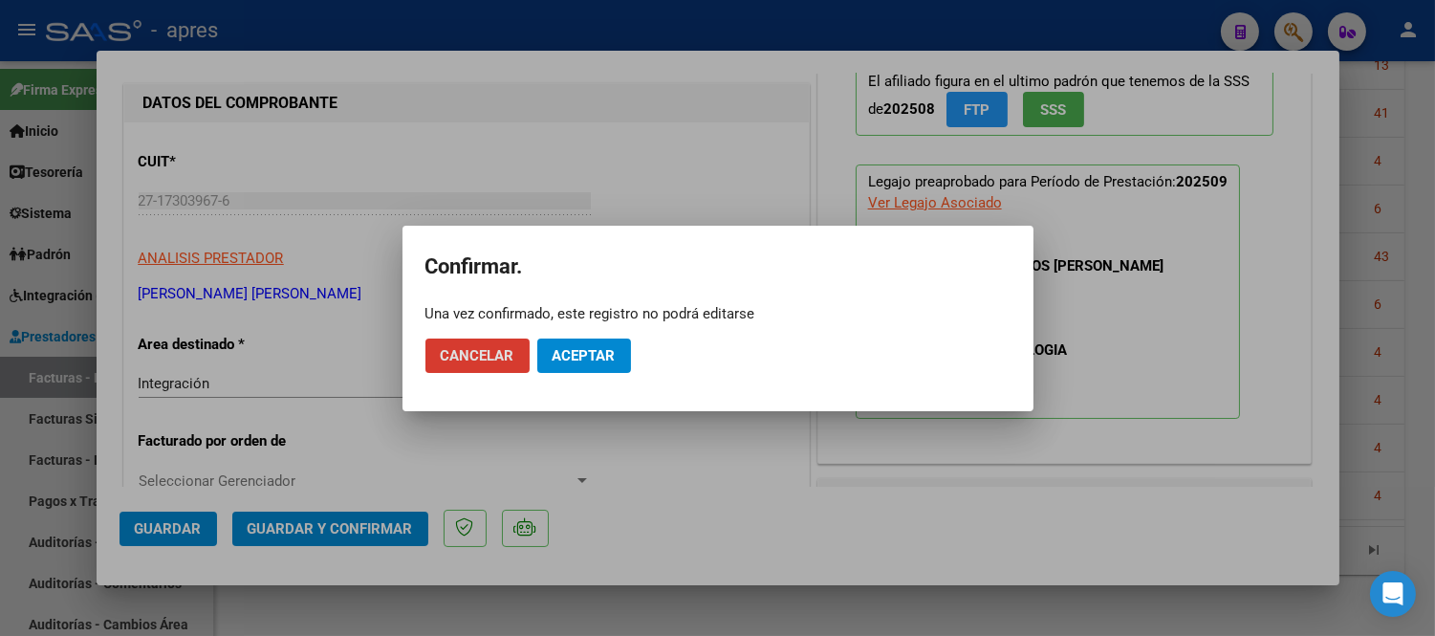
click at [565, 363] on span "Aceptar" at bounding box center [584, 355] width 63 height 17
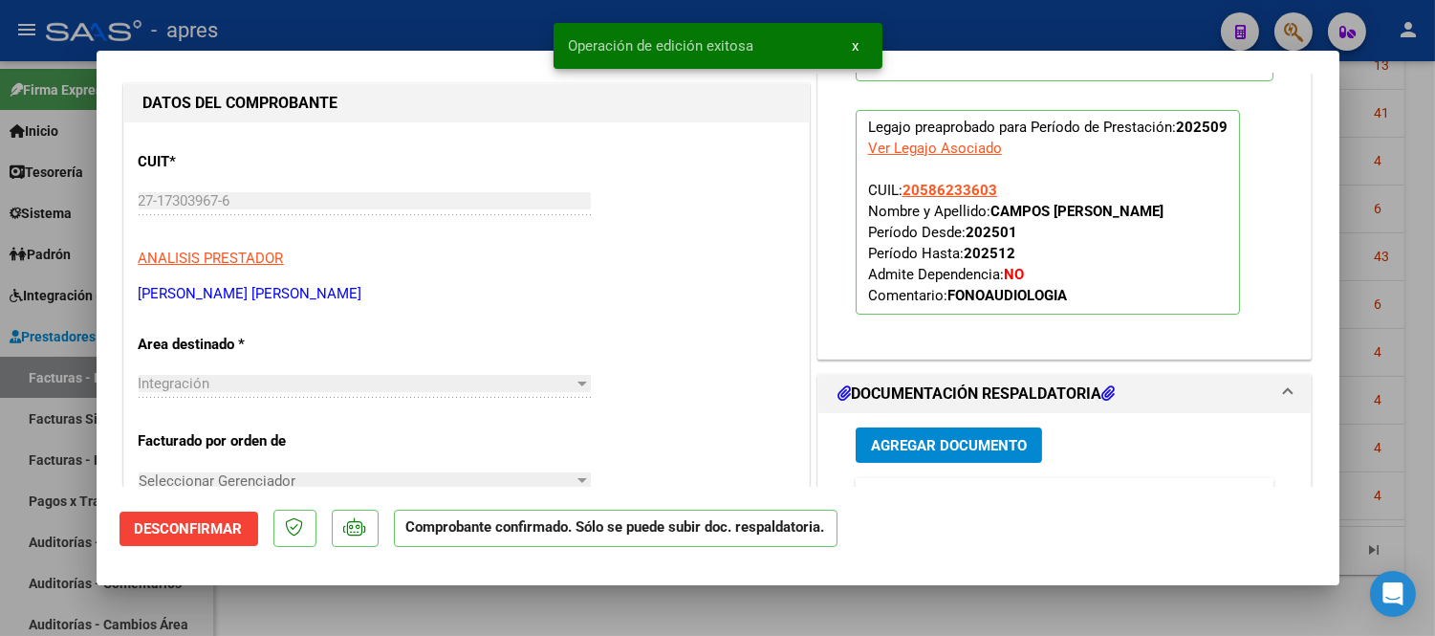
click at [736, 604] on div at bounding box center [717, 318] width 1435 height 636
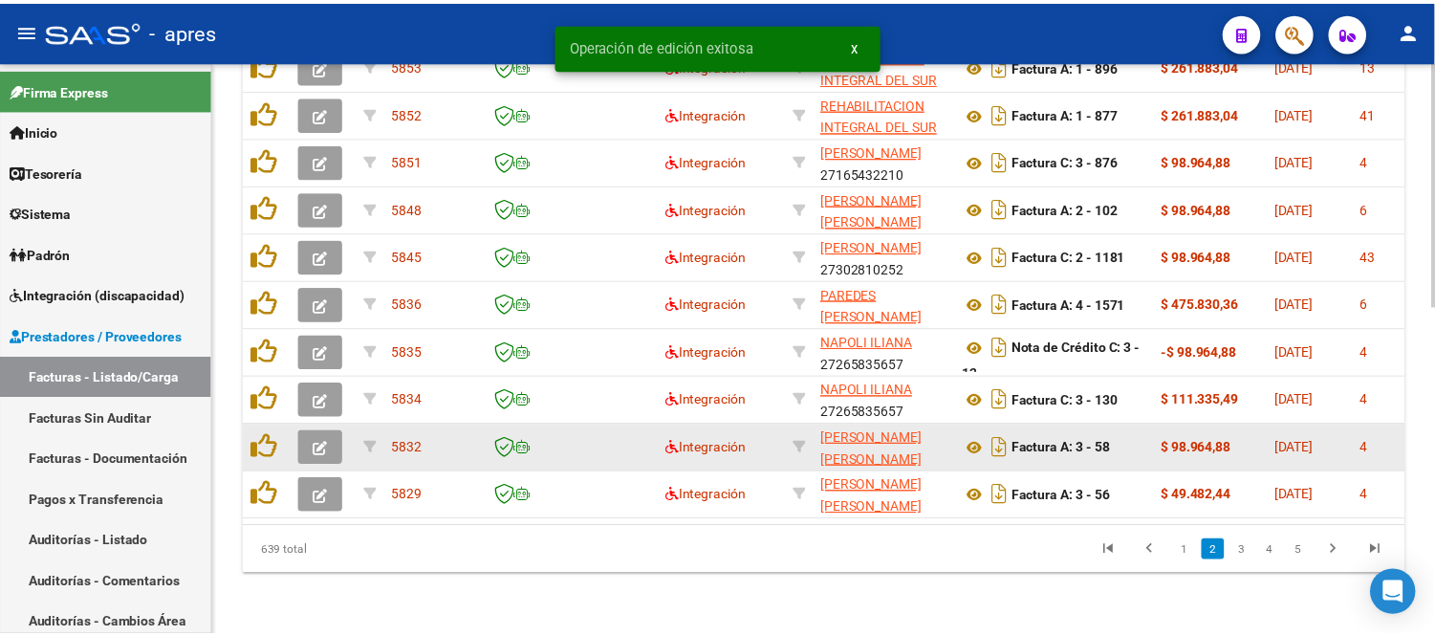
scroll to position [768, 0]
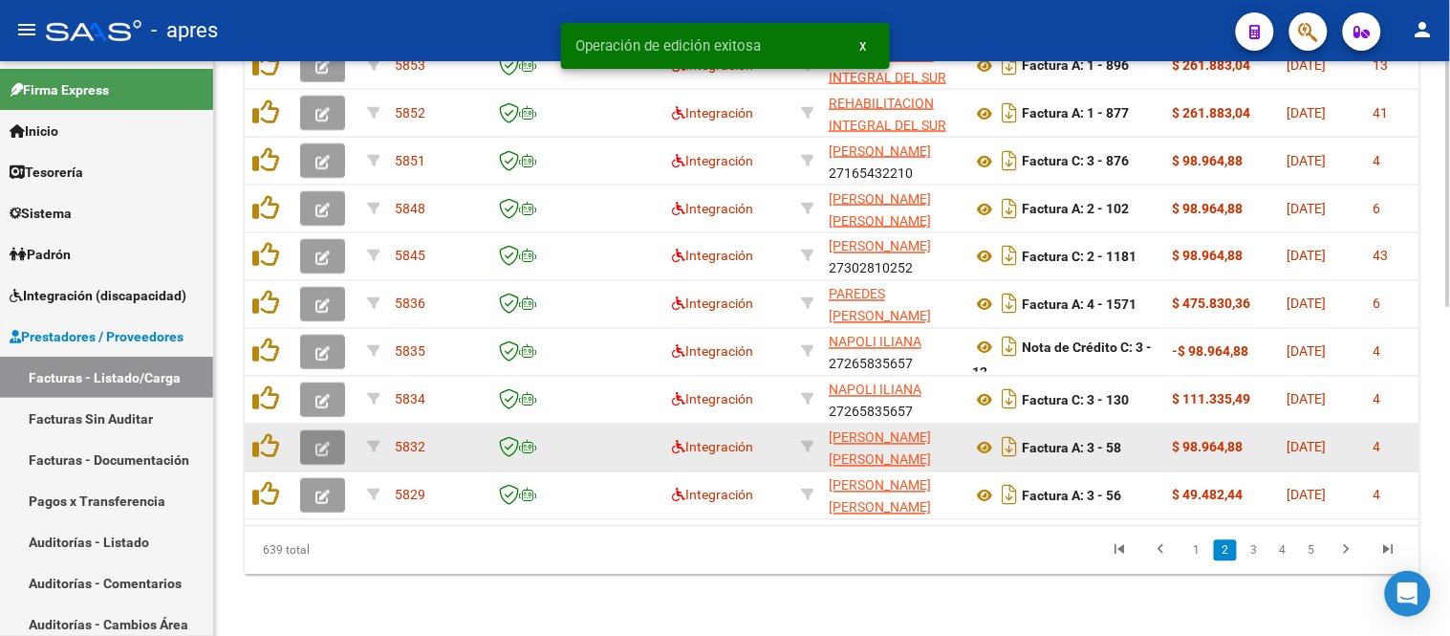
click at [322, 442] on icon "button" at bounding box center [323, 449] width 14 height 14
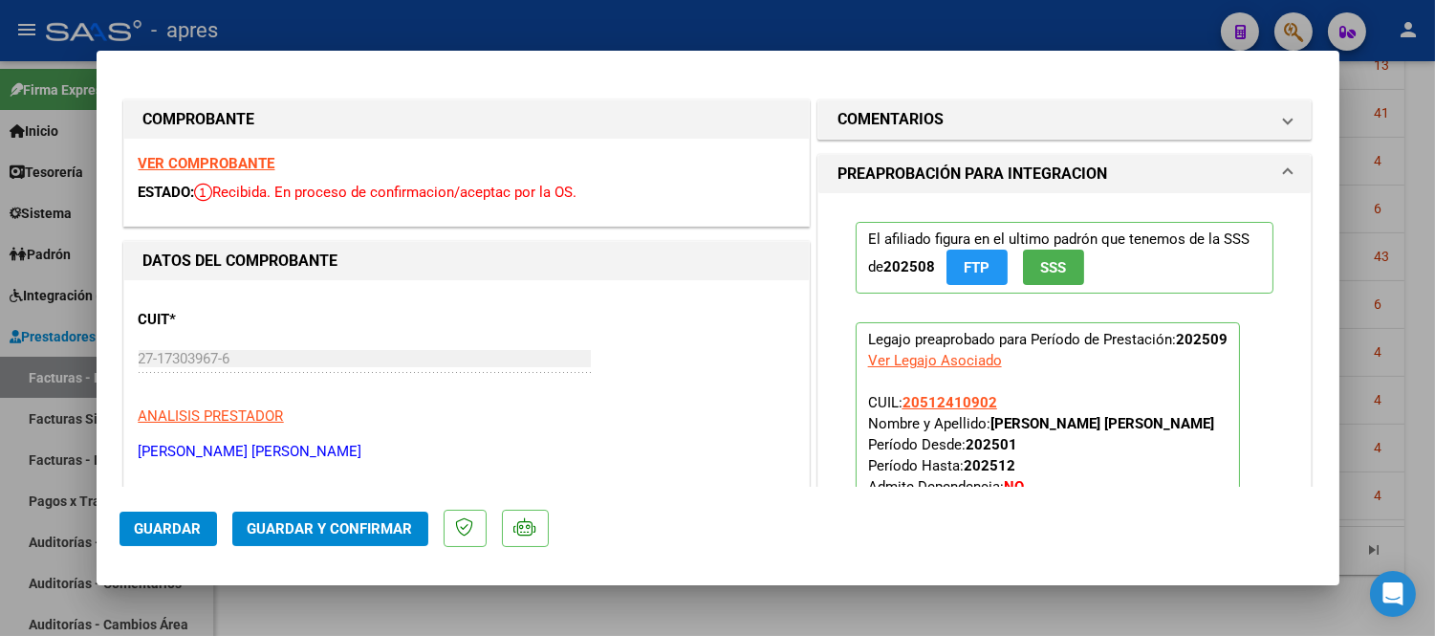
click at [215, 160] on strong "VER COMPROBANTE" at bounding box center [207, 163] width 137 height 17
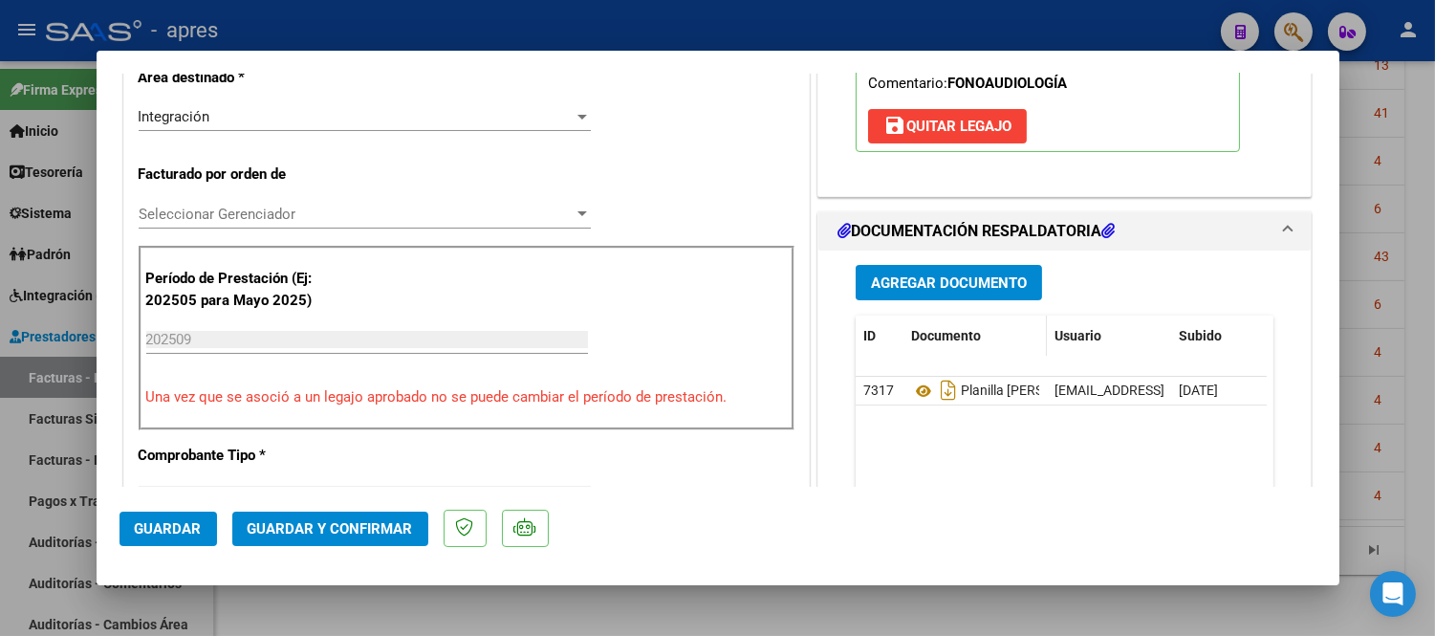
scroll to position [637, 0]
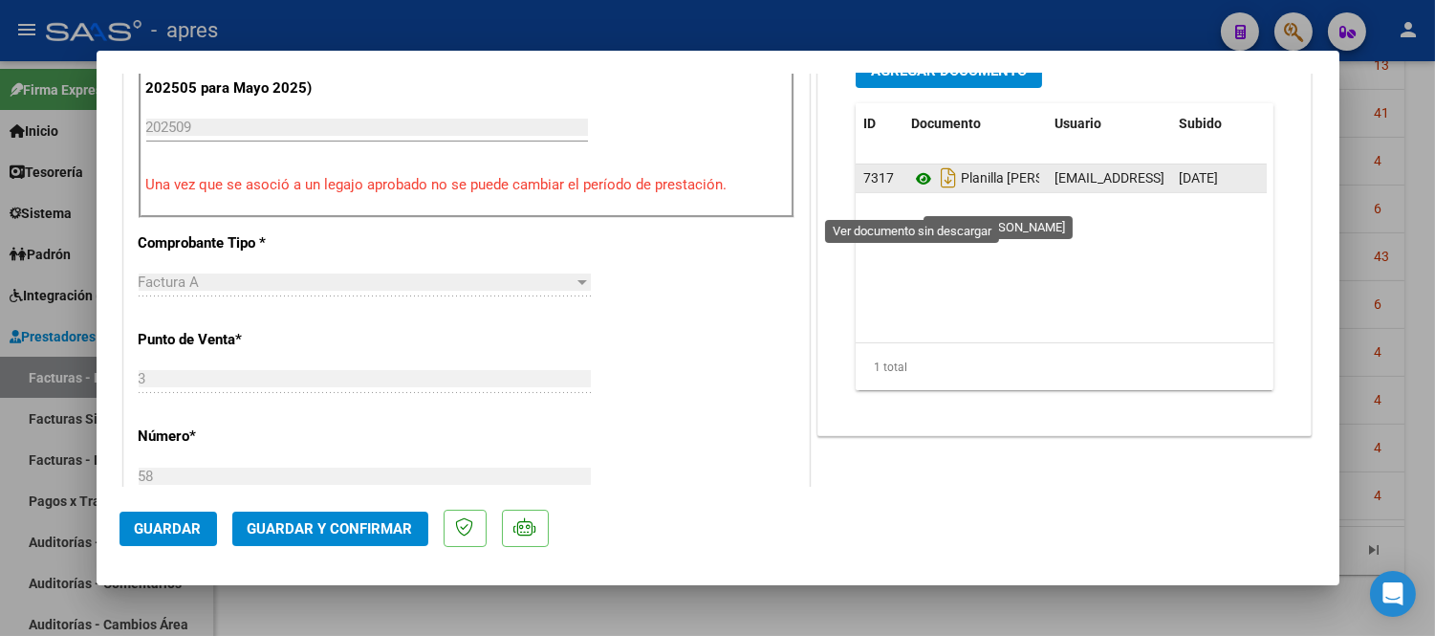
click at [914, 190] on icon at bounding box center [923, 178] width 25 height 23
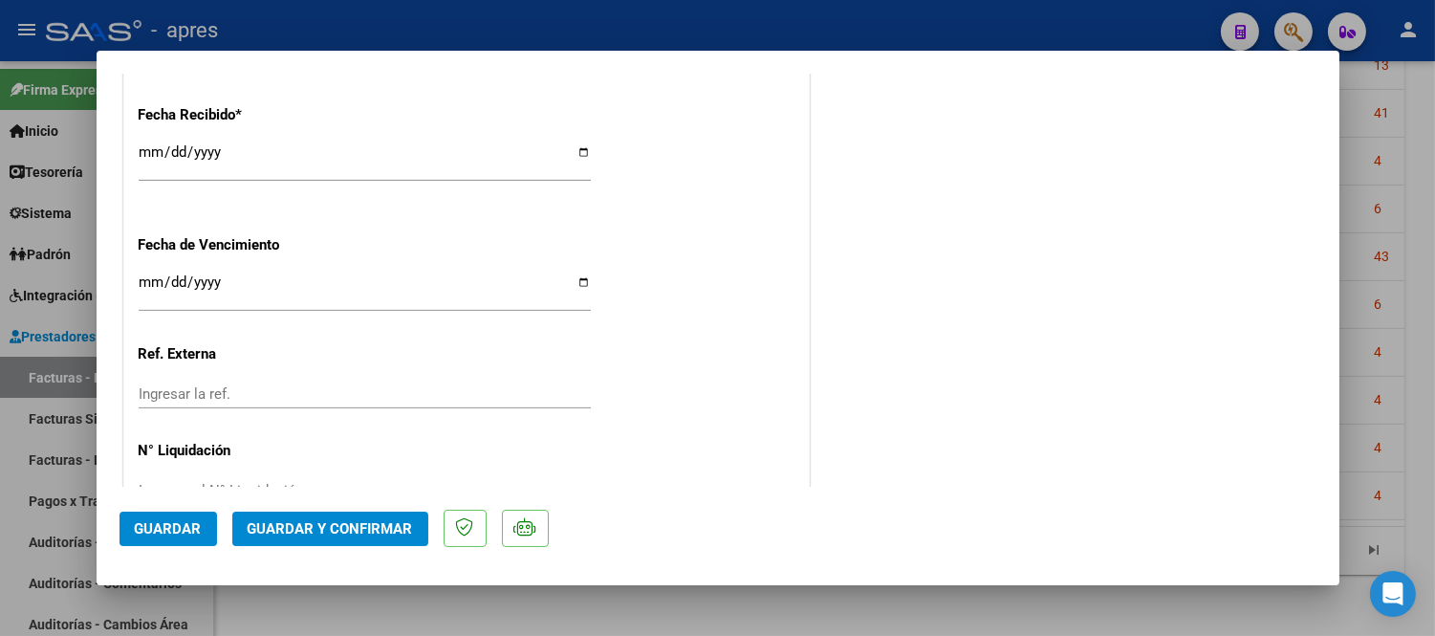
scroll to position [1381, 0]
click at [365, 528] on span "Guardar y Confirmar" at bounding box center [330, 528] width 165 height 17
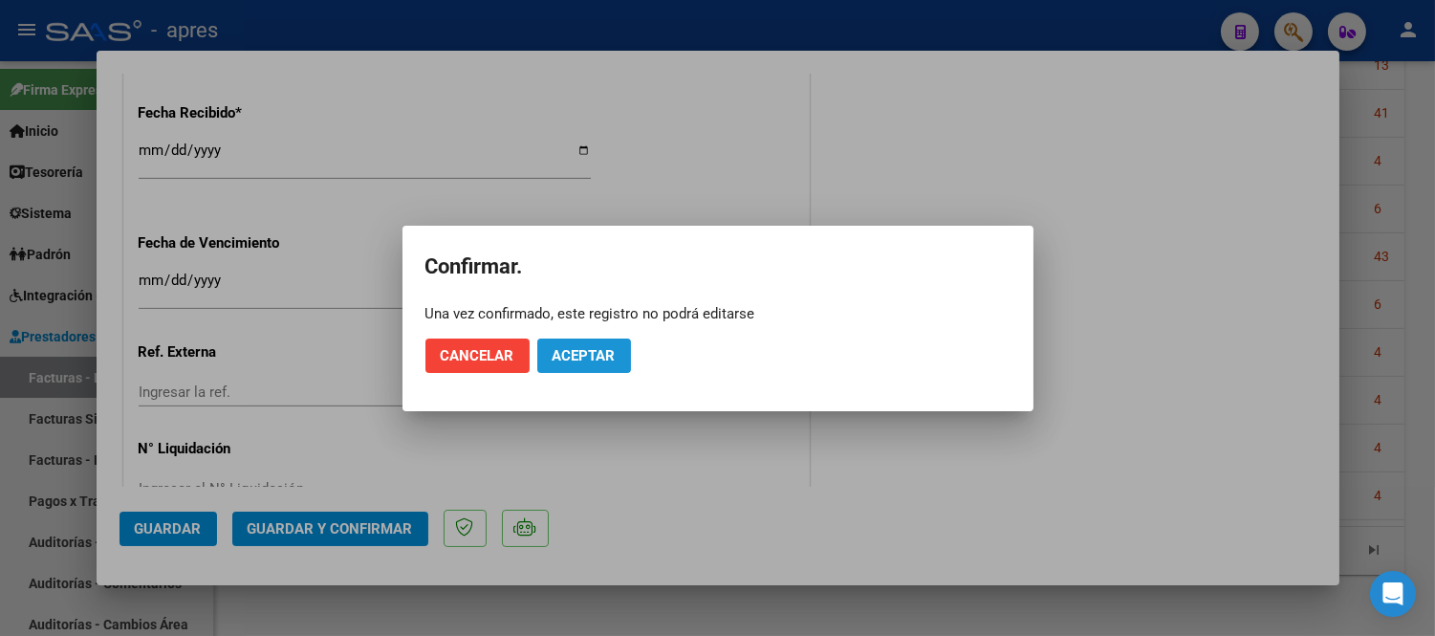
click at [567, 356] on span "Aceptar" at bounding box center [584, 355] width 63 height 17
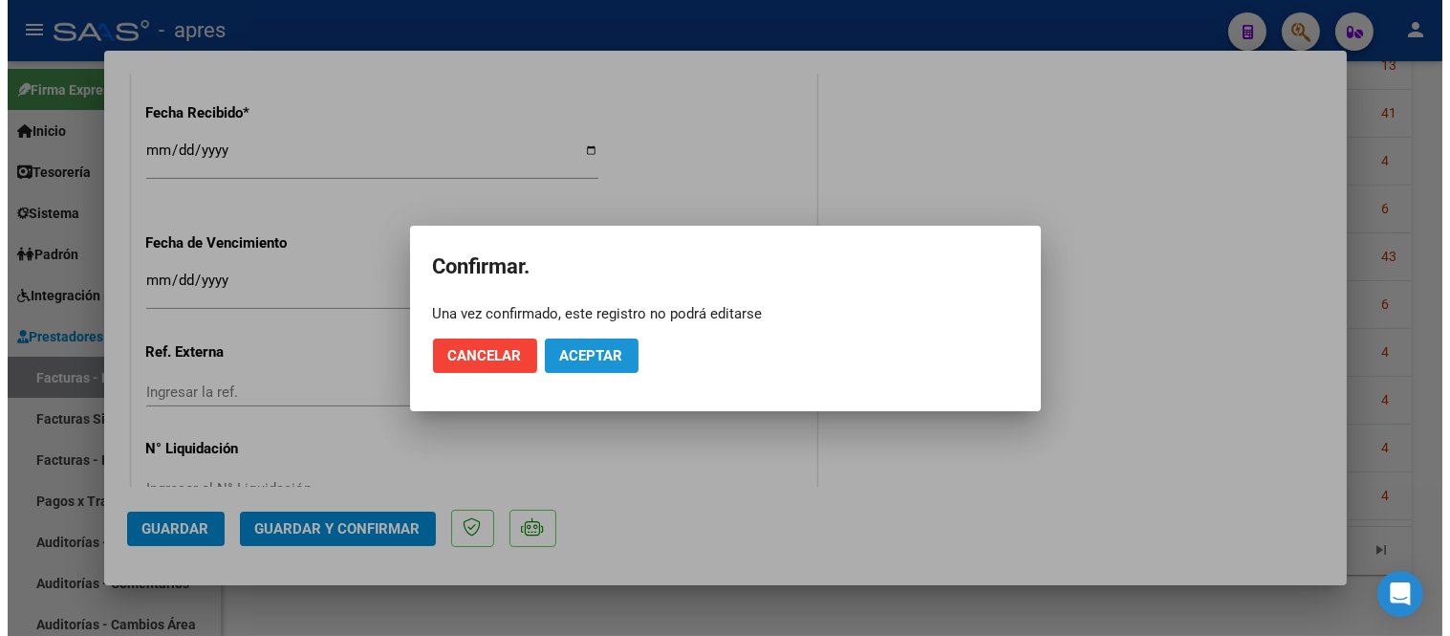
scroll to position [1262, 0]
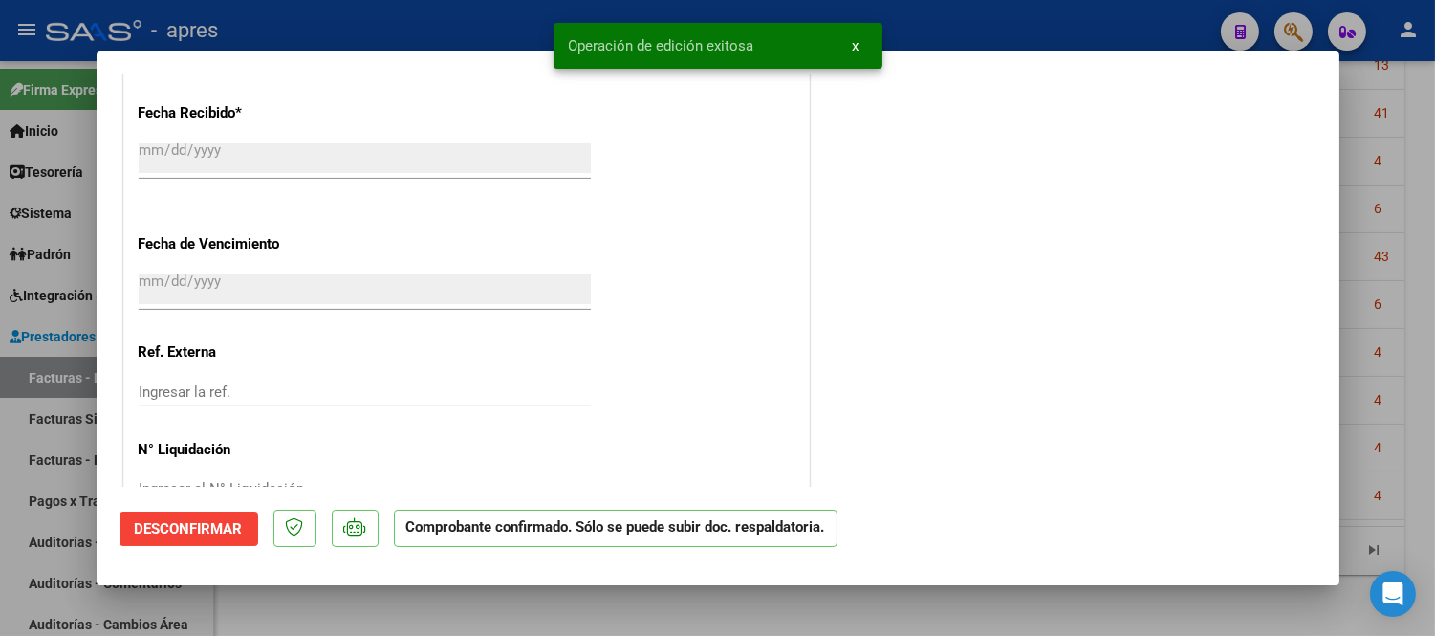
click at [527, 616] on div at bounding box center [717, 318] width 1435 height 636
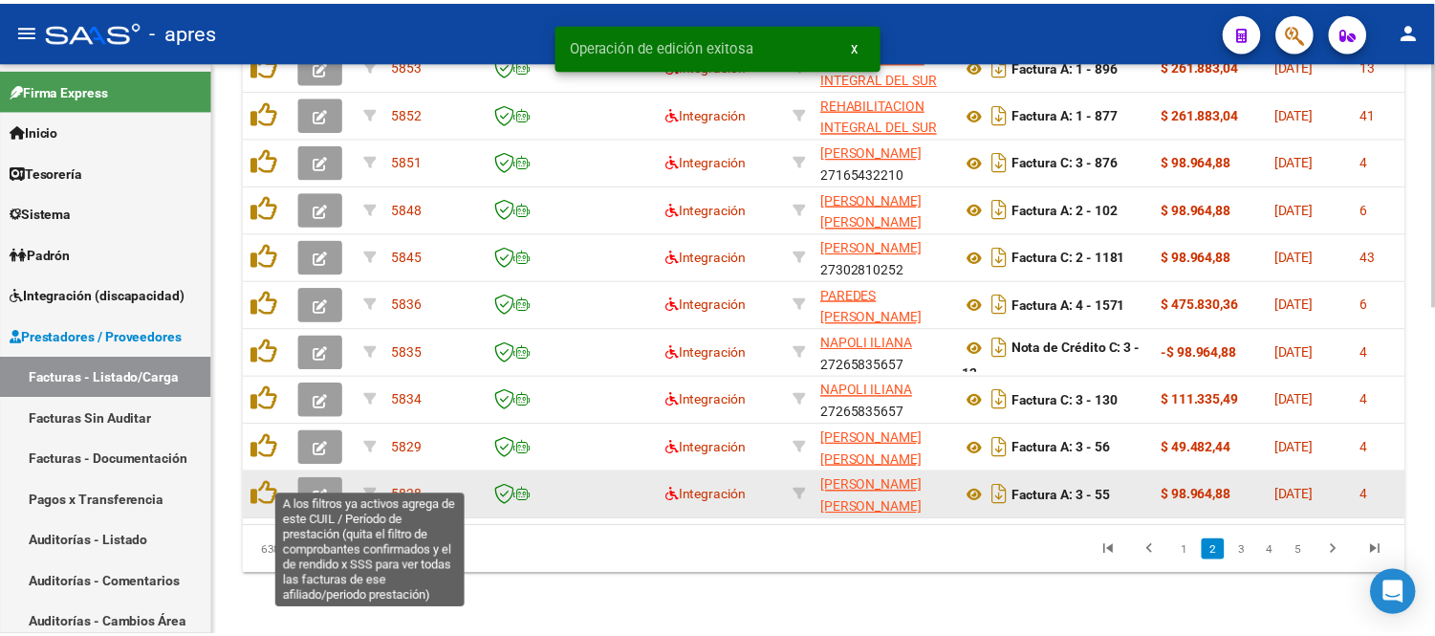
scroll to position [768, 0]
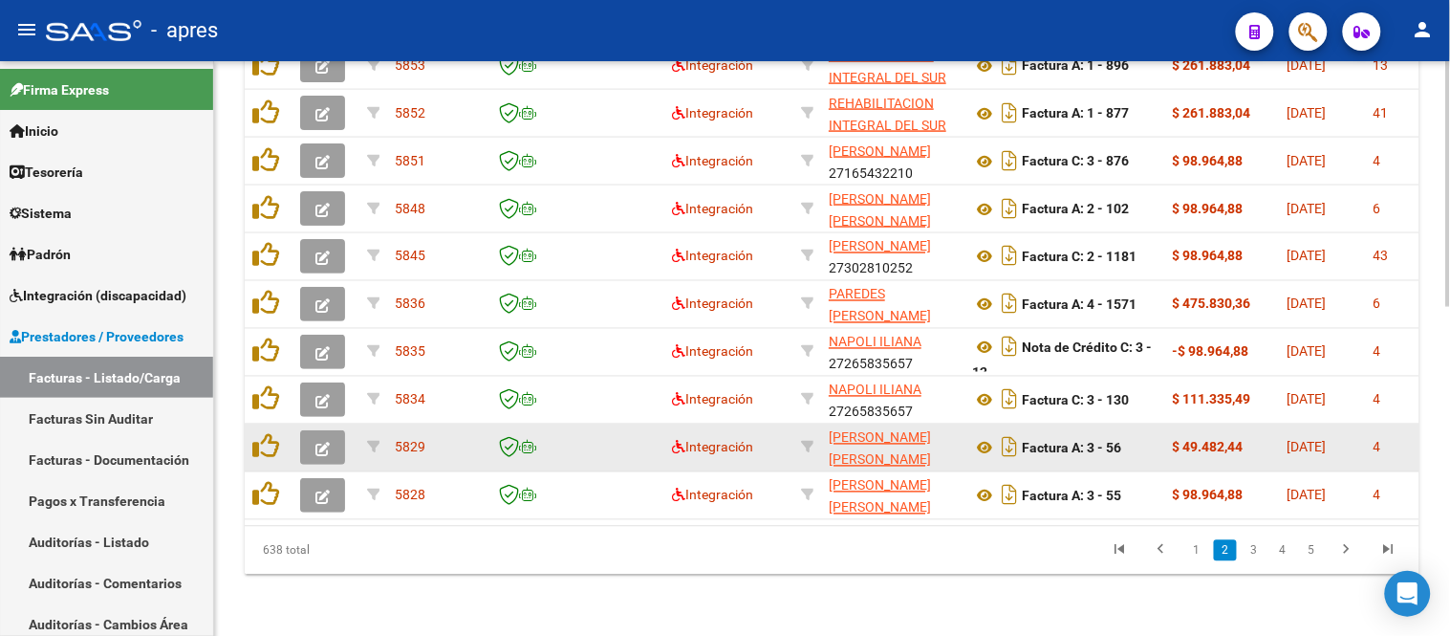
click at [319, 443] on button "button" at bounding box center [322, 447] width 45 height 34
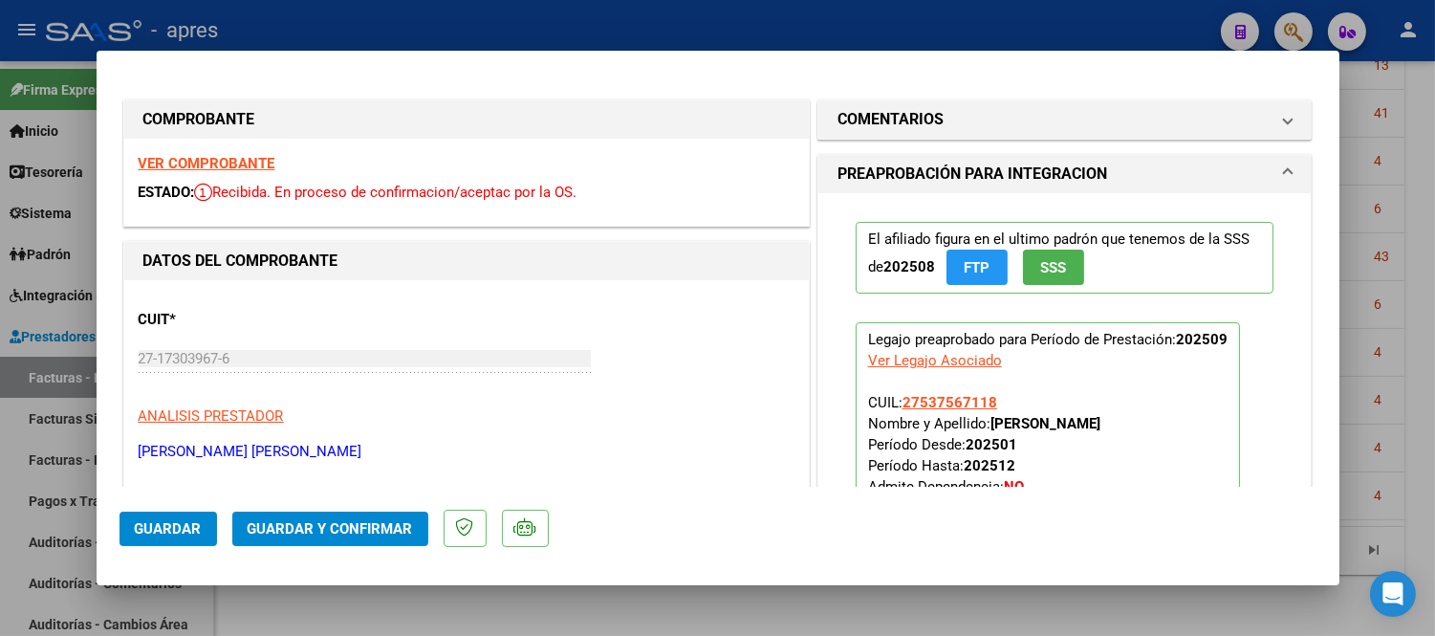
click at [247, 161] on strong "VER COMPROBANTE" at bounding box center [207, 163] width 137 height 17
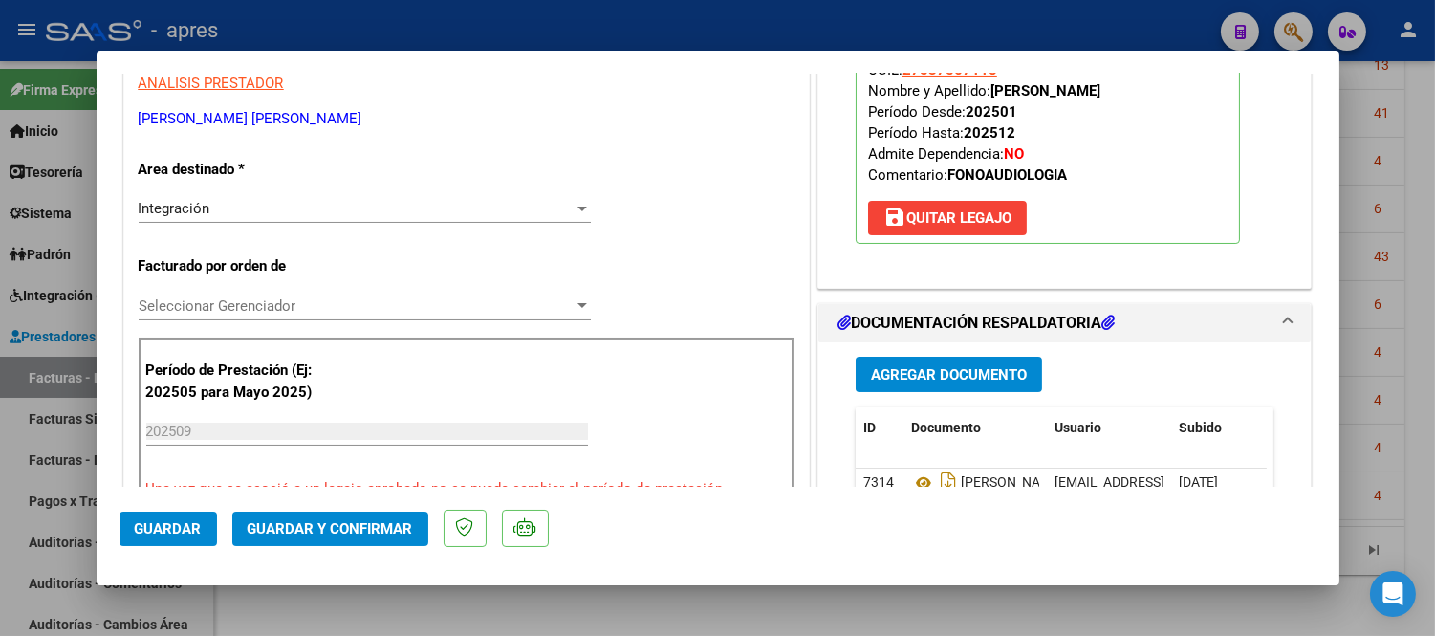
scroll to position [424, 0]
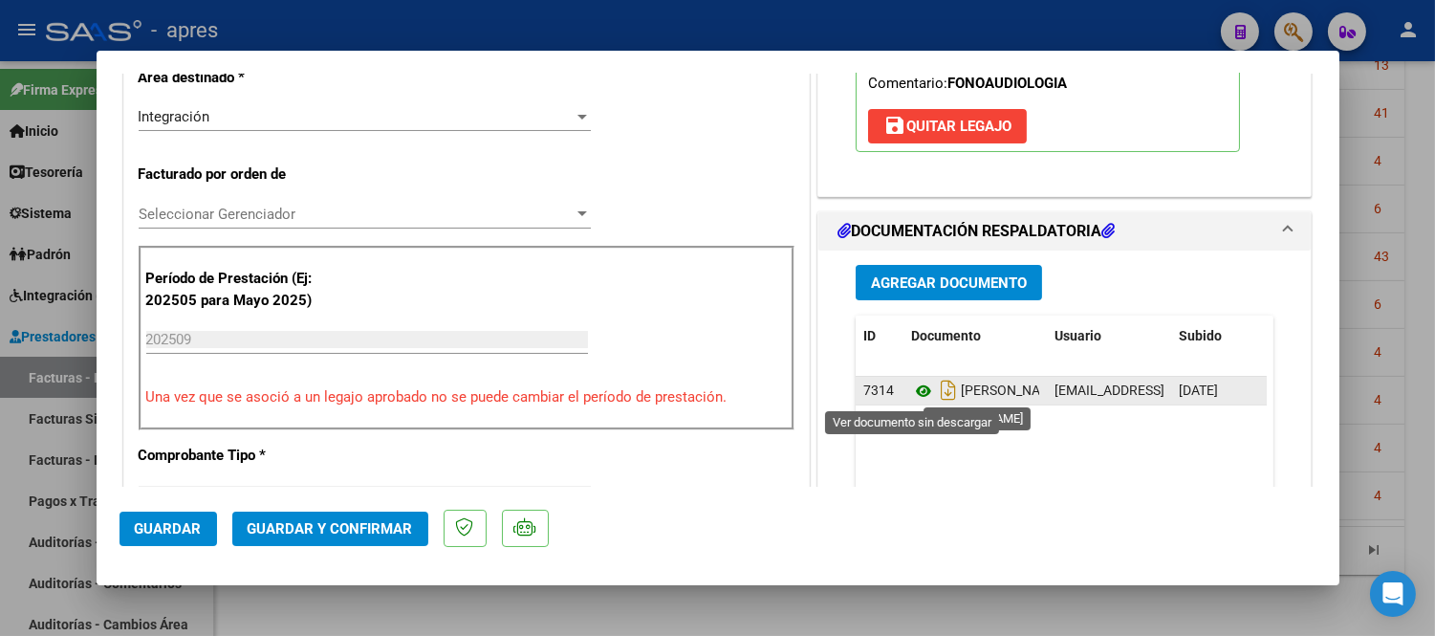
click at [912, 385] on icon at bounding box center [923, 391] width 25 height 23
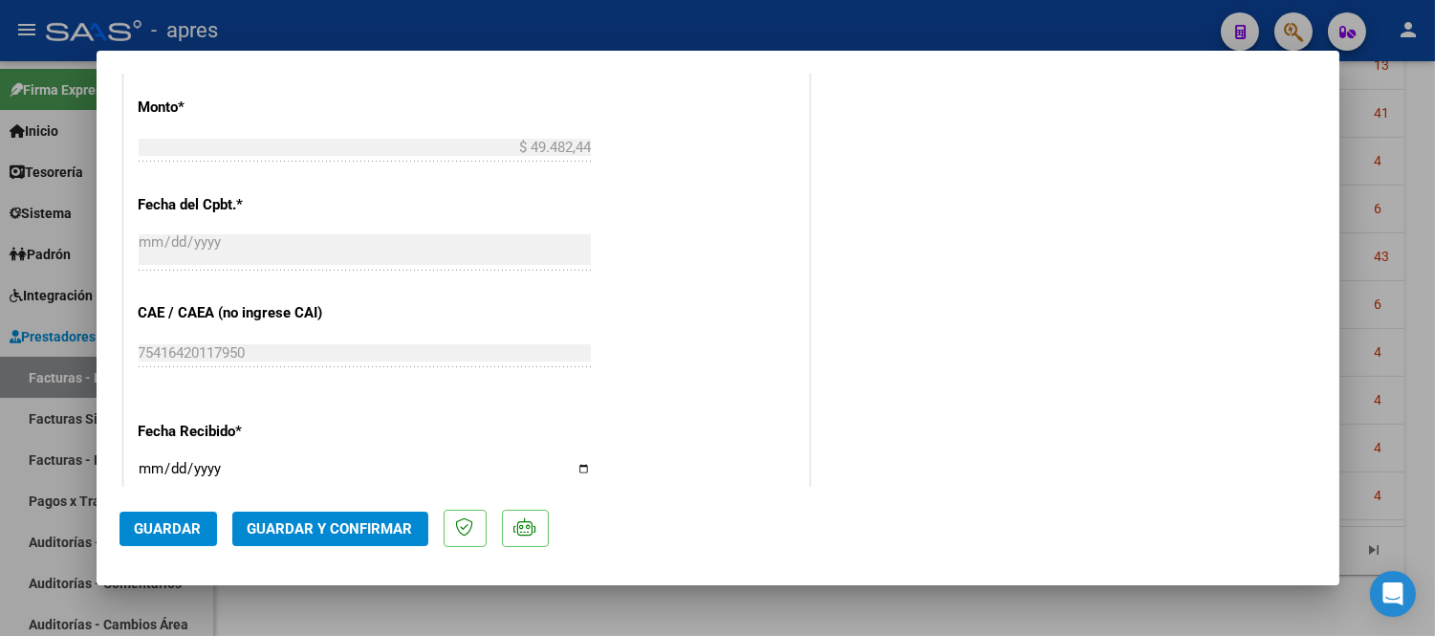
scroll to position [1381, 0]
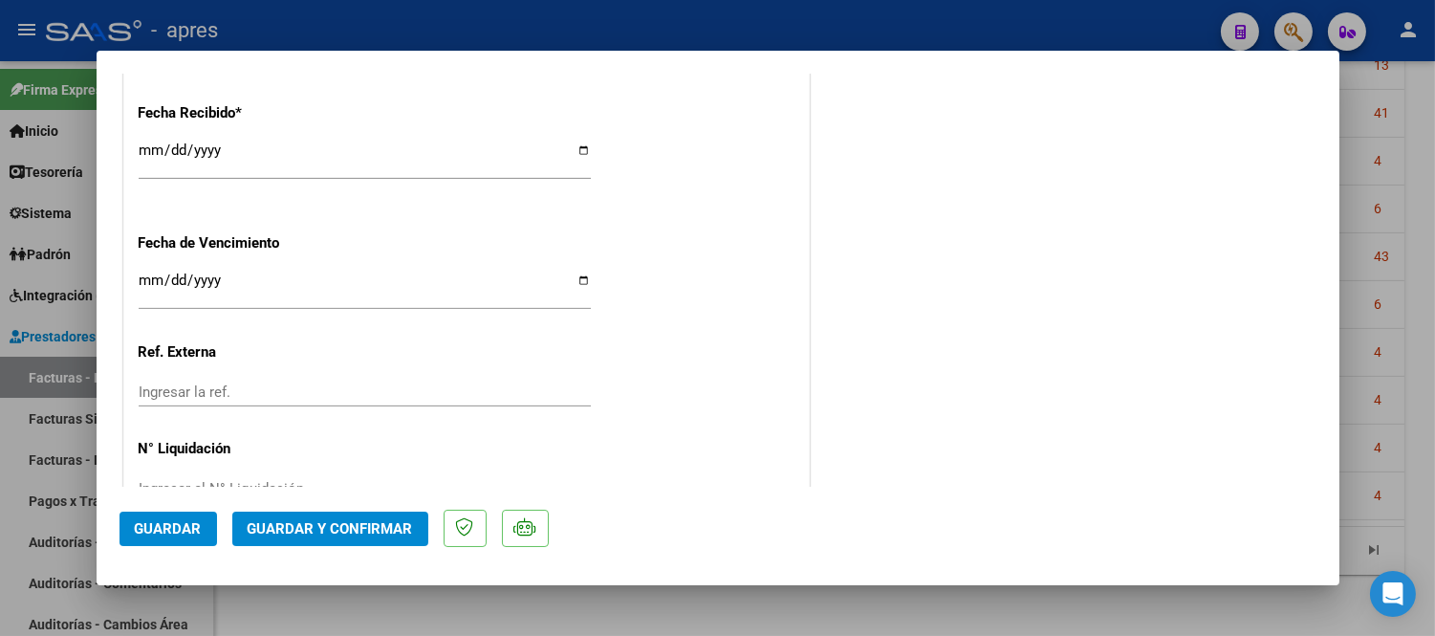
click at [379, 533] on span "Guardar y Confirmar" at bounding box center [330, 528] width 165 height 17
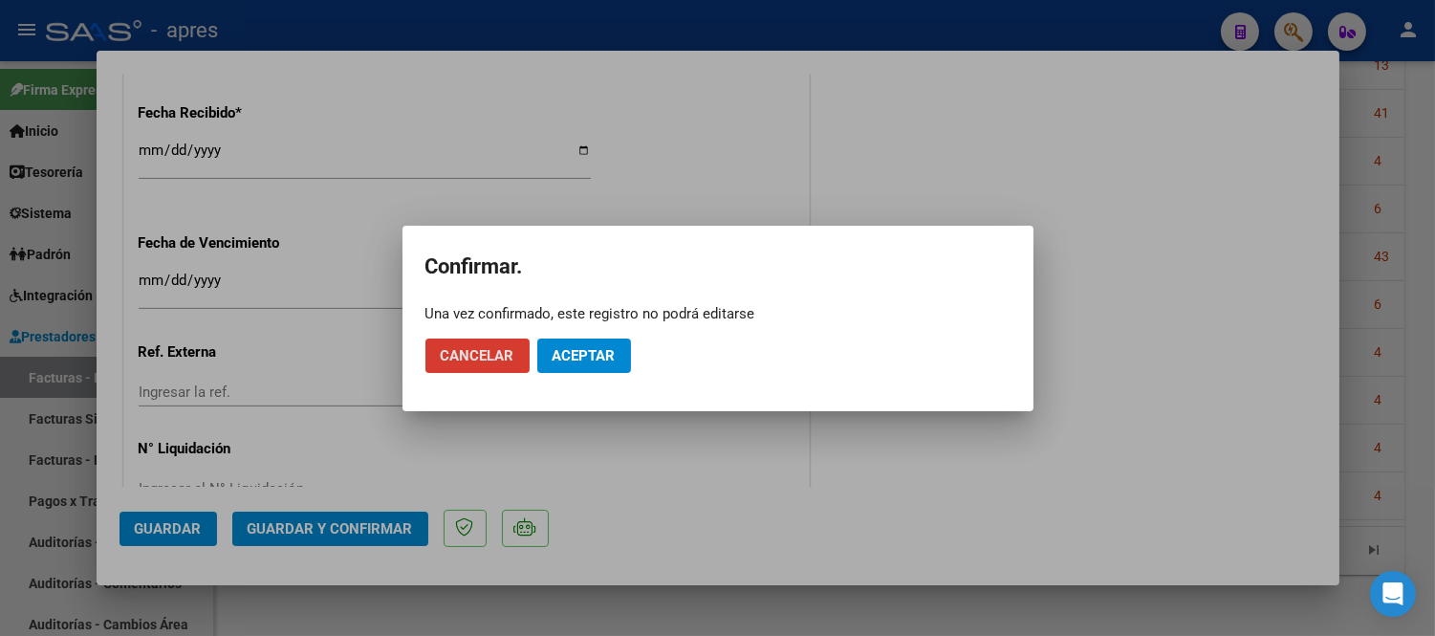
click at [590, 328] on mat-dialog-actions "Cancelar Aceptar" at bounding box center [717, 355] width 585 height 65
click at [591, 361] on span "Aceptar" at bounding box center [584, 355] width 63 height 17
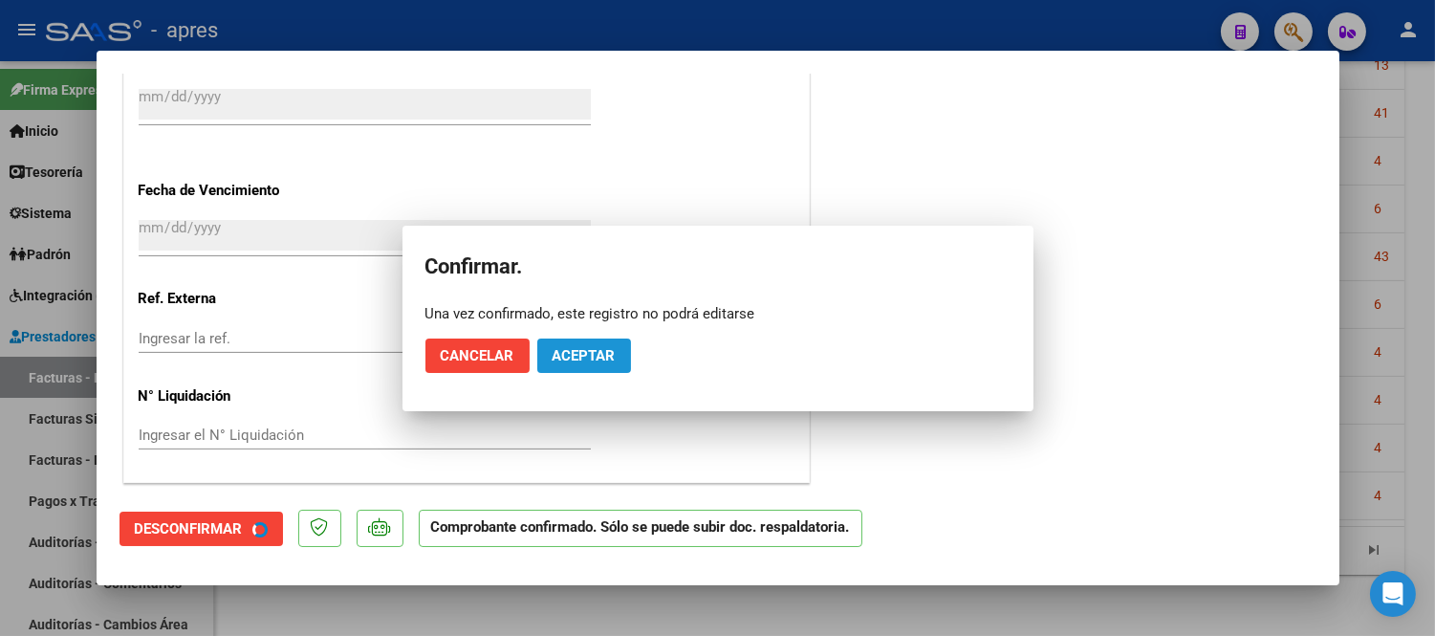
scroll to position [1262, 0]
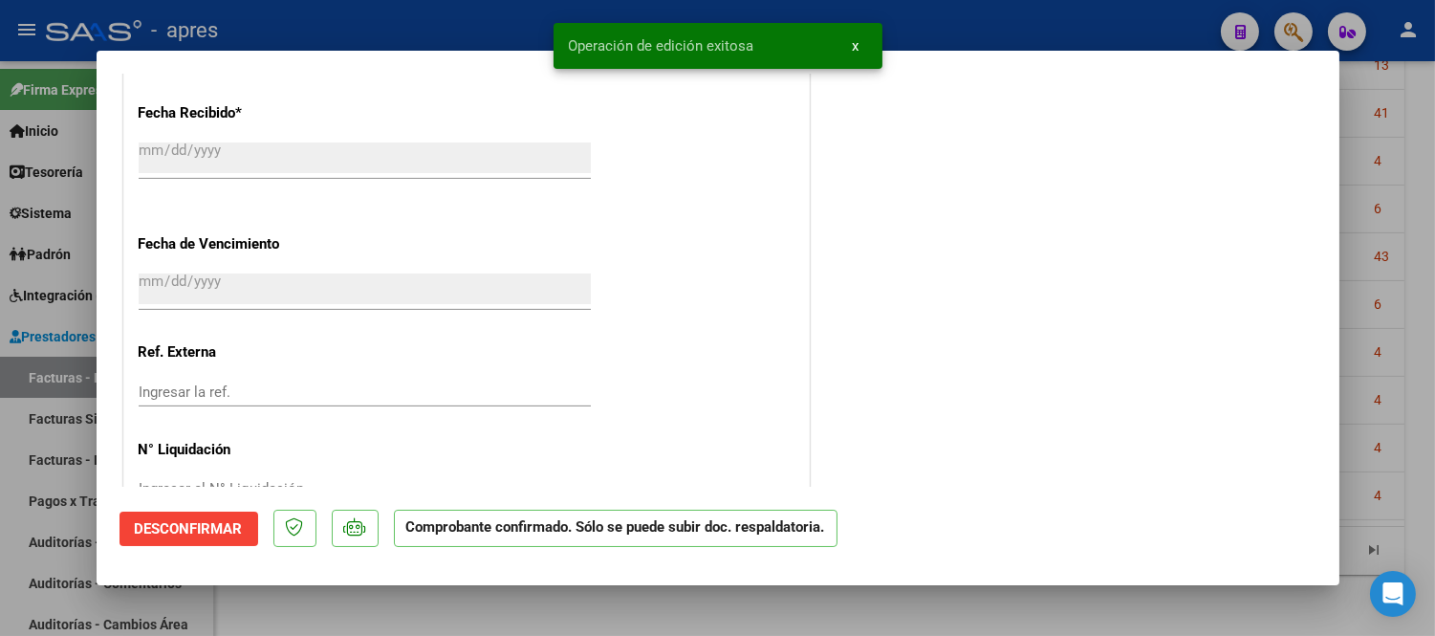
click at [720, 628] on div at bounding box center [717, 318] width 1435 height 636
type input "$ 0,00"
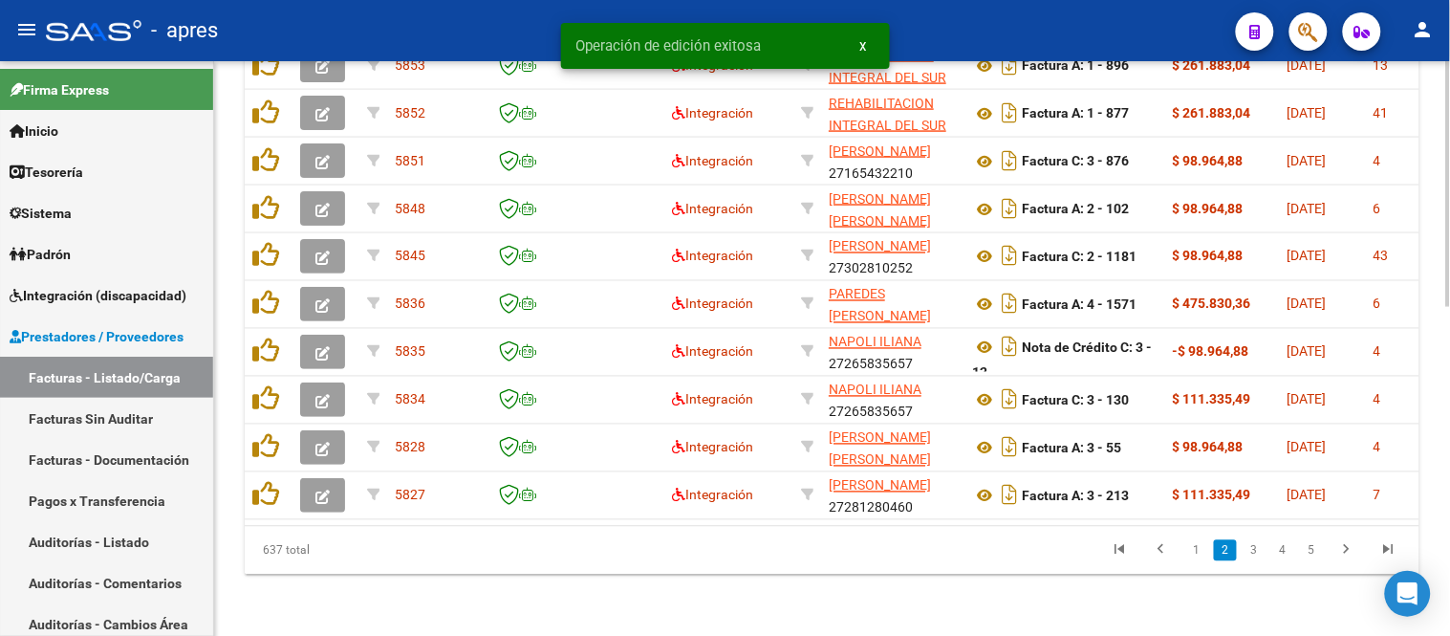
scroll to position [662, 0]
